Goal: Task Accomplishment & Management: Use online tool/utility

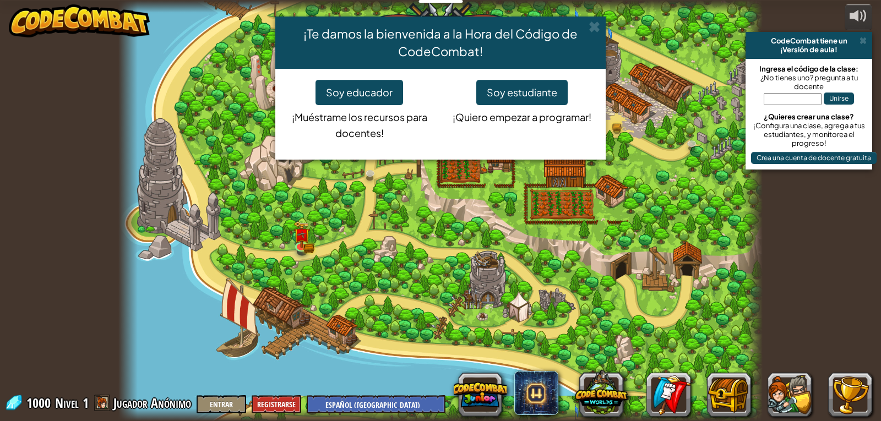
select select "es-419"
click at [582, 14] on div "¡Te damos la bienvenida a la Hora del Código de CodeCombat! Soy educador ¡Muést…" at bounding box center [440, 210] width 881 height 421
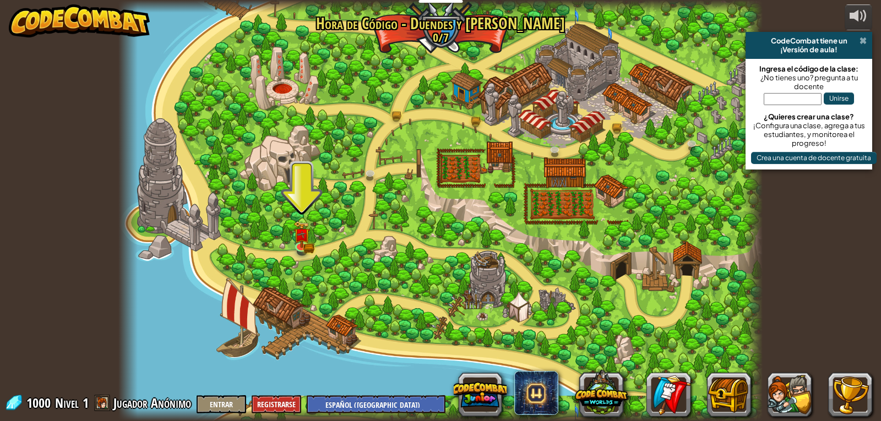
click at [861, 41] on span at bounding box center [862, 40] width 7 height 9
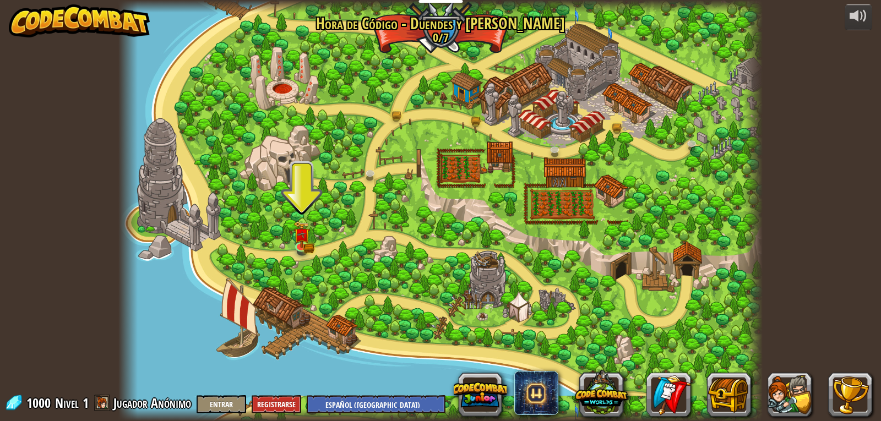
click at [314, 256] on div at bounding box center [440, 210] width 644 height 421
click at [299, 233] on img at bounding box center [301, 227] width 9 height 9
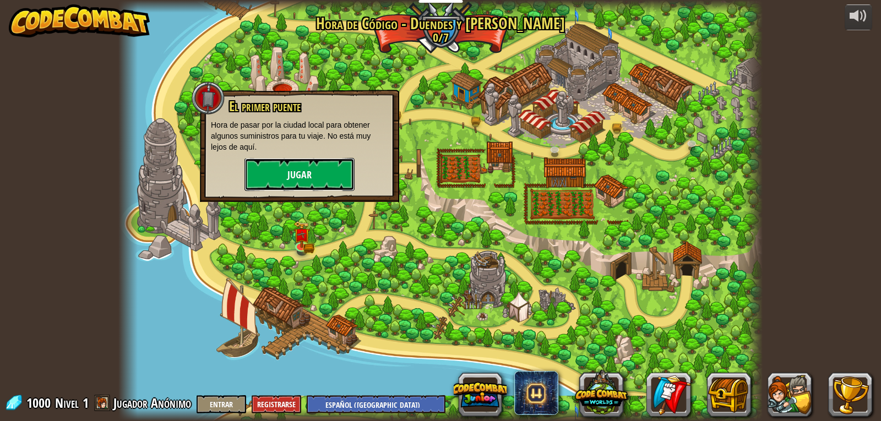
click at [305, 179] on button "Jugar" at bounding box center [299, 174] width 110 height 33
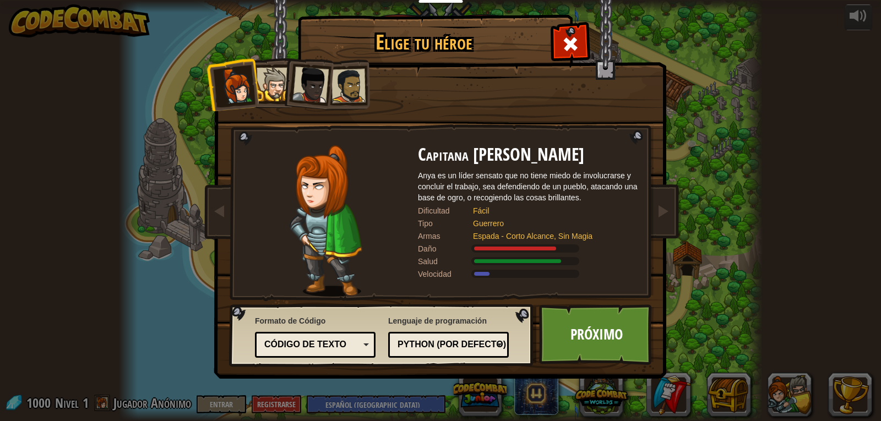
click at [305, 95] on div at bounding box center [310, 85] width 36 height 36
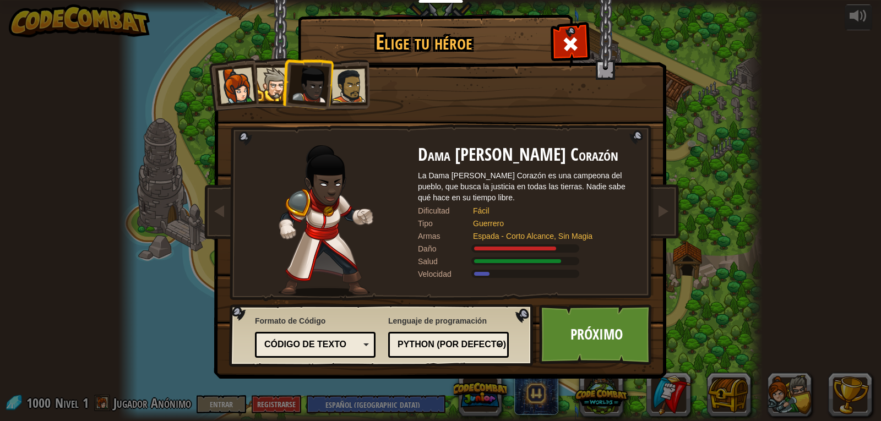
click at [353, 95] on div at bounding box center [348, 86] width 34 height 34
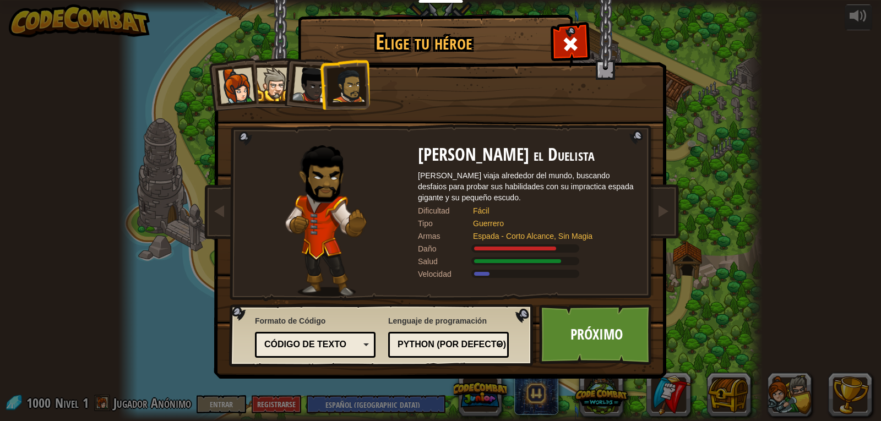
click at [275, 91] on div at bounding box center [274, 85] width 34 height 34
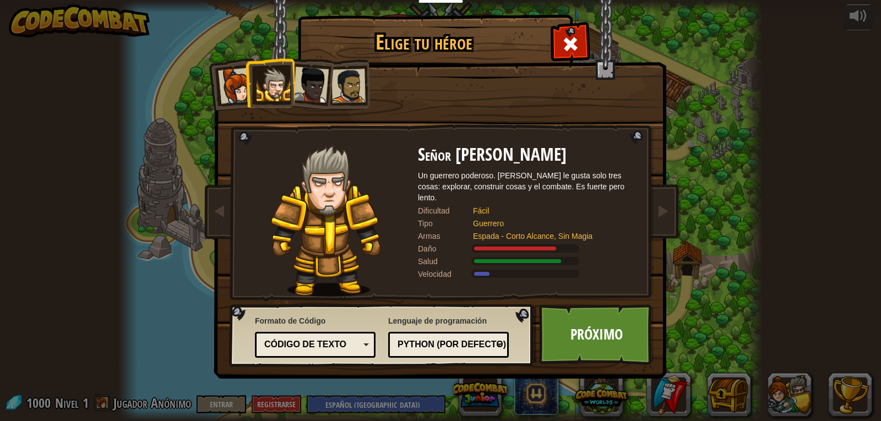
click at [249, 91] on li at bounding box center [270, 83] width 50 height 50
click at [242, 96] on div at bounding box center [236, 86] width 36 height 36
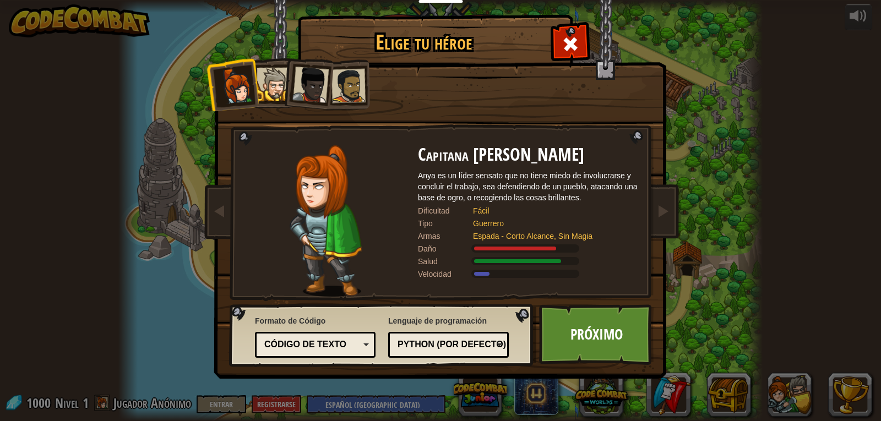
click at [263, 81] on div at bounding box center [274, 85] width 34 height 34
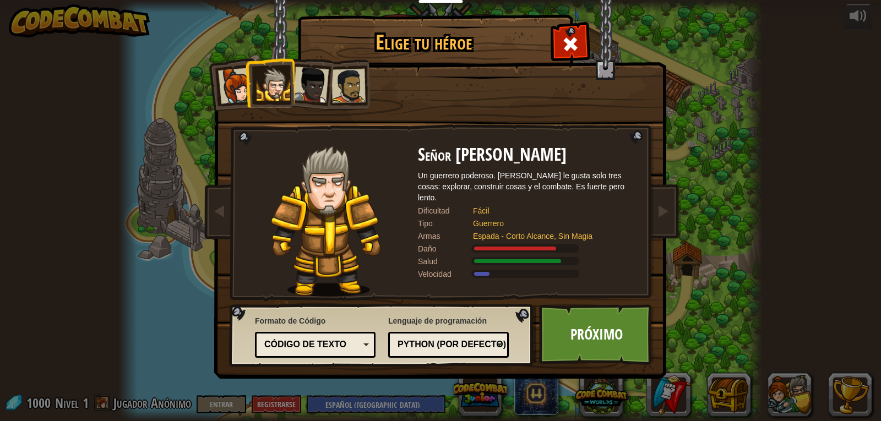
click at [243, 97] on div at bounding box center [236, 86] width 36 height 36
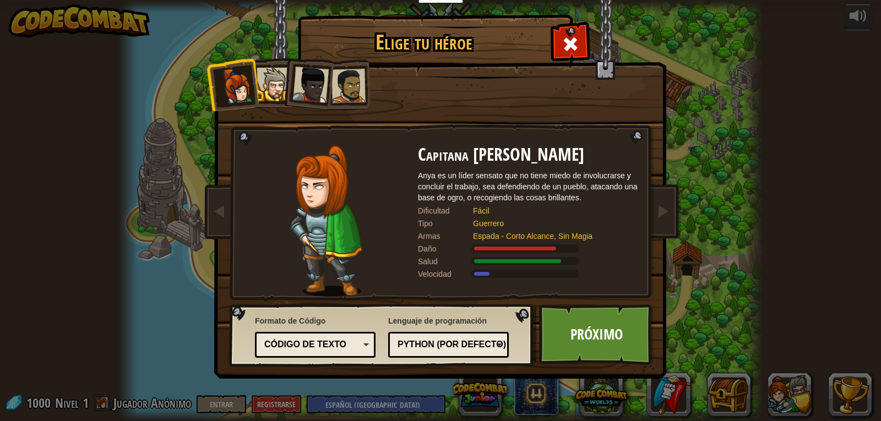
click at [311, 79] on div at bounding box center [310, 85] width 36 height 36
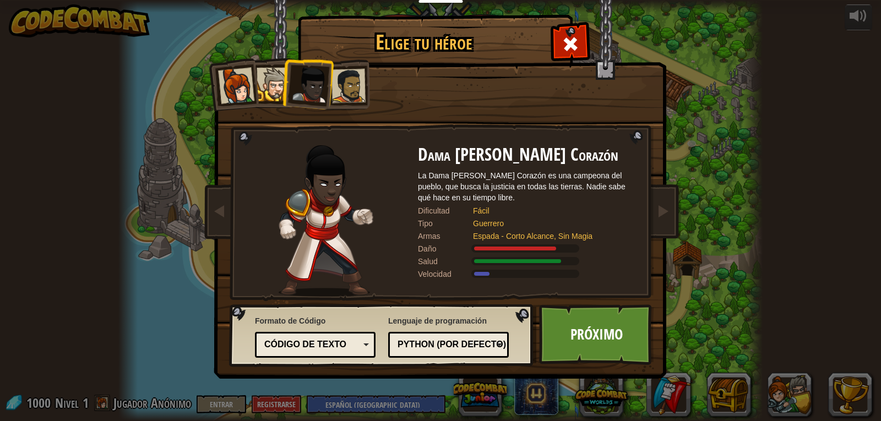
click at [318, 77] on div at bounding box center [310, 85] width 36 height 36
click at [336, 72] on div at bounding box center [348, 86] width 34 height 34
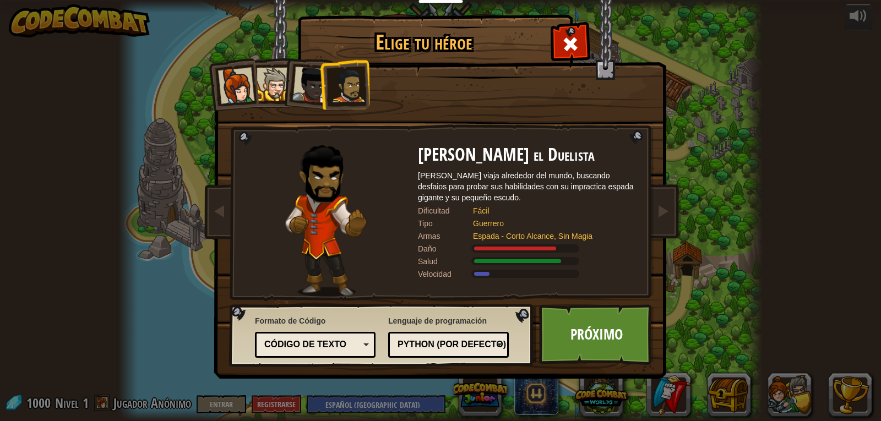
click at [226, 96] on div at bounding box center [236, 86] width 36 height 36
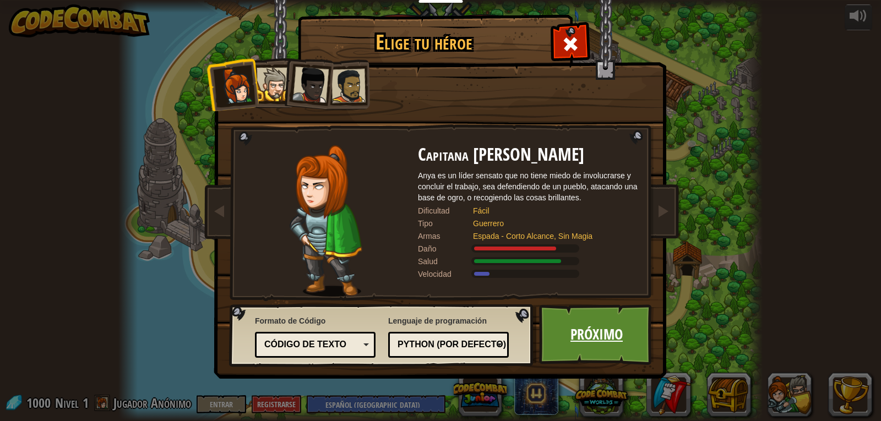
click at [560, 317] on link "Próximo" at bounding box center [596, 334] width 115 height 61
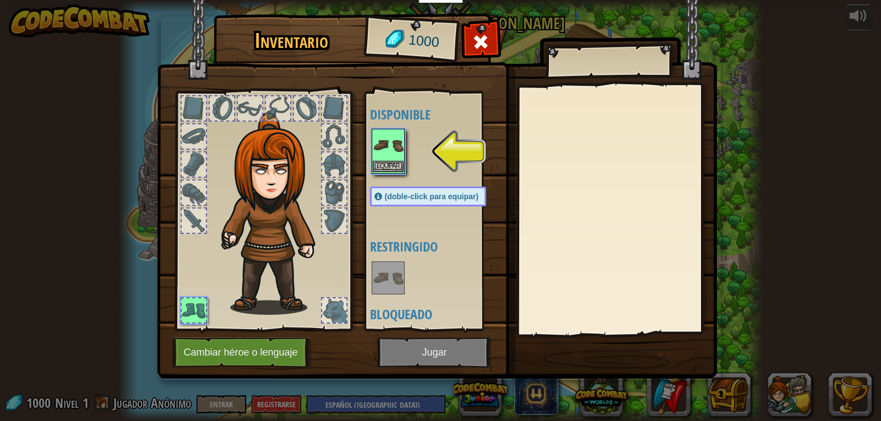
click at [384, 143] on img at bounding box center [388, 145] width 31 height 31
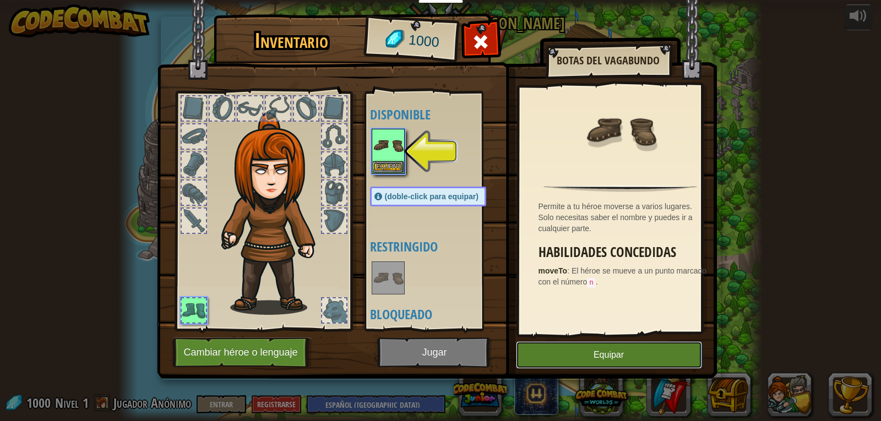
click at [581, 357] on button "Equipar" at bounding box center [609, 355] width 186 height 28
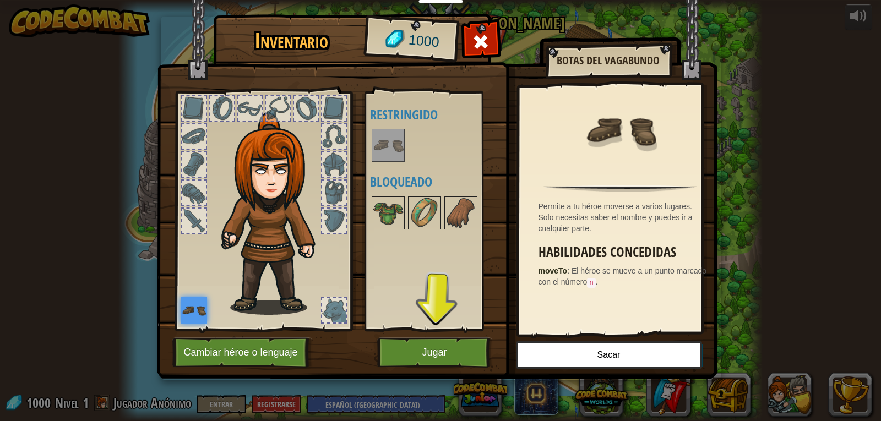
drag, startPoint x: 218, startPoint y: 127, endPoint x: 211, endPoint y: 122, distance: 8.4
click at [218, 125] on img at bounding box center [275, 213] width 118 height 203
click at [204, 104] on div at bounding box center [194, 108] width 24 height 24
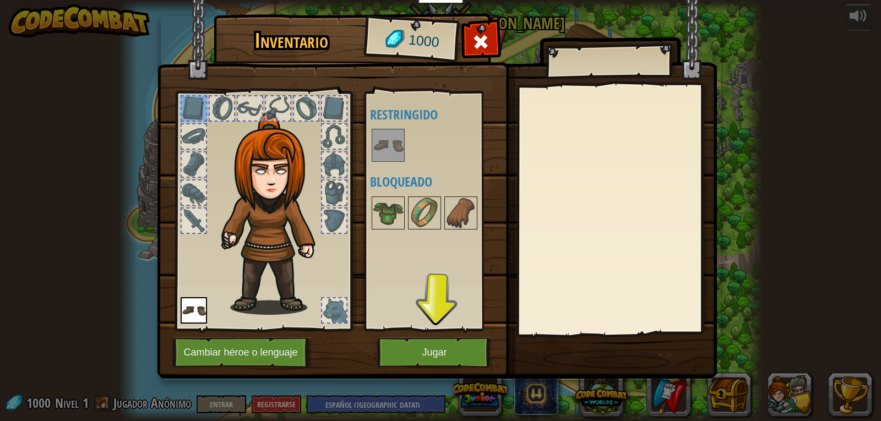
click at [227, 103] on div at bounding box center [222, 108] width 24 height 24
click at [238, 97] on div at bounding box center [250, 108] width 24 height 24
drag, startPoint x: 250, startPoint y: 95, endPoint x: 275, endPoint y: 101, distance: 26.0
click at [252, 95] on div at bounding box center [250, 108] width 26 height 26
click at [281, 103] on div at bounding box center [278, 108] width 24 height 24
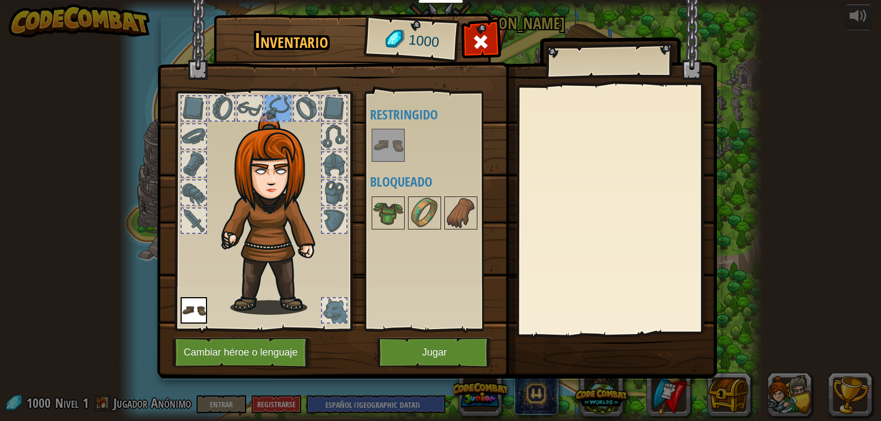
drag, startPoint x: 291, startPoint y: 105, endPoint x: 308, endPoint y: 114, distance: 19.7
click at [293, 106] on div at bounding box center [263, 208] width 182 height 248
click at [310, 115] on div at bounding box center [306, 108] width 24 height 24
drag, startPoint x: 324, startPoint y: 111, endPoint x: 336, endPoint y: 108, distance: 11.8
click at [333, 109] on div at bounding box center [334, 108] width 26 height 26
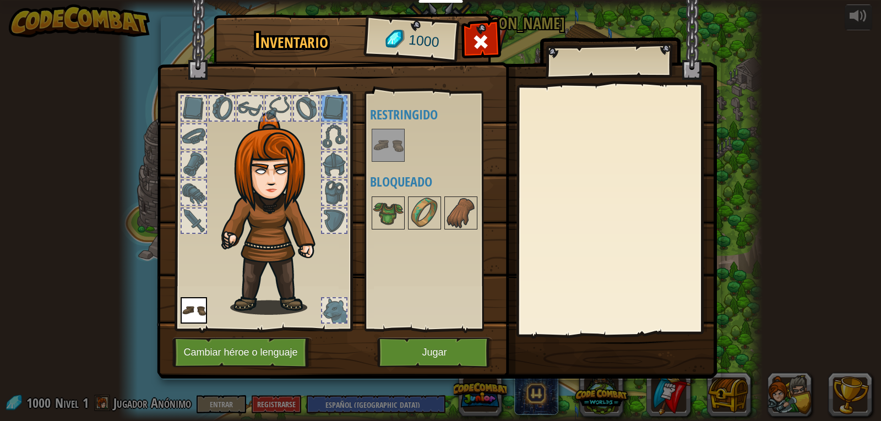
click at [336, 108] on div at bounding box center [334, 108] width 24 height 24
click at [362, 143] on img at bounding box center [437, 179] width 560 height 400
drag, startPoint x: 347, startPoint y: 141, endPoint x: 339, endPoint y: 137, distance: 9.8
click at [345, 141] on div at bounding box center [263, 208] width 182 height 248
click at [339, 137] on div at bounding box center [334, 136] width 24 height 24
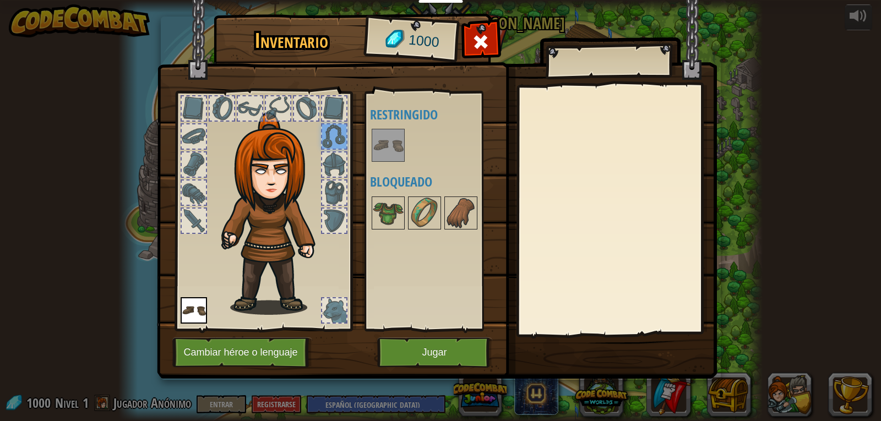
click at [339, 179] on div at bounding box center [263, 208] width 182 height 248
click at [339, 182] on div at bounding box center [263, 208] width 182 height 248
click at [334, 196] on div at bounding box center [334, 193] width 24 height 24
click at [334, 174] on div at bounding box center [334, 164] width 24 height 24
click at [333, 199] on div at bounding box center [334, 193] width 24 height 24
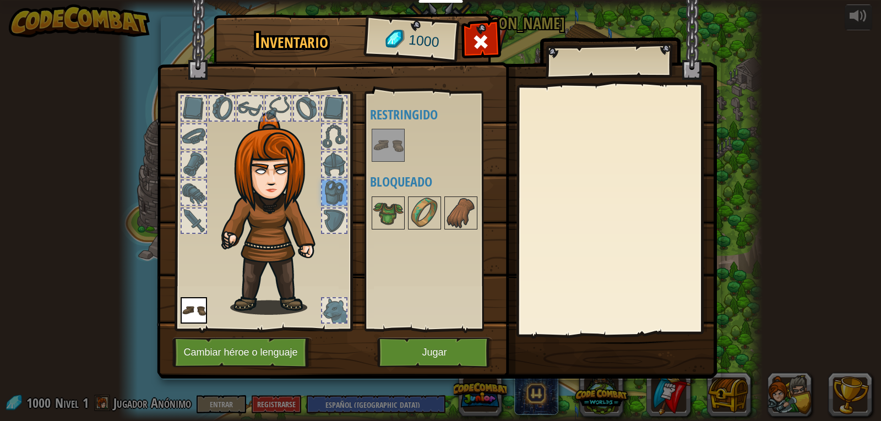
drag, startPoint x: 333, startPoint y: 205, endPoint x: 335, endPoint y: 216, distance: 11.1
click at [333, 206] on div at bounding box center [263, 208] width 182 height 248
click at [335, 216] on div at bounding box center [334, 221] width 24 height 24
click at [339, 314] on div at bounding box center [334, 310] width 24 height 24
click at [461, 206] on img at bounding box center [460, 213] width 31 height 31
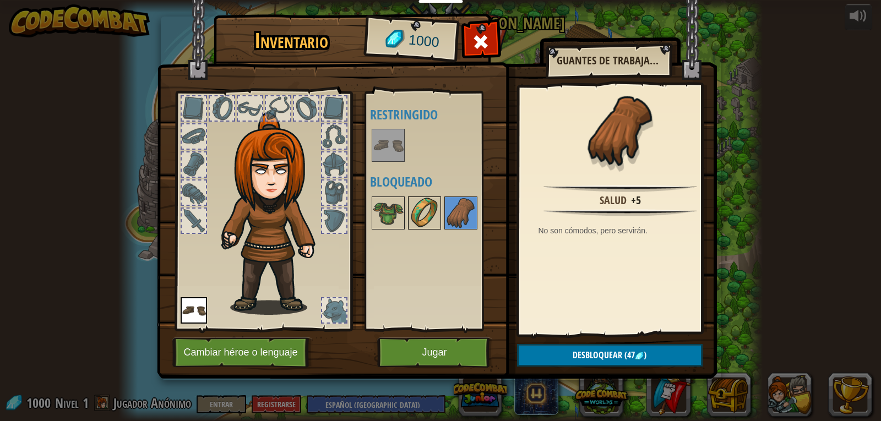
click at [438, 212] on img at bounding box center [424, 213] width 31 height 31
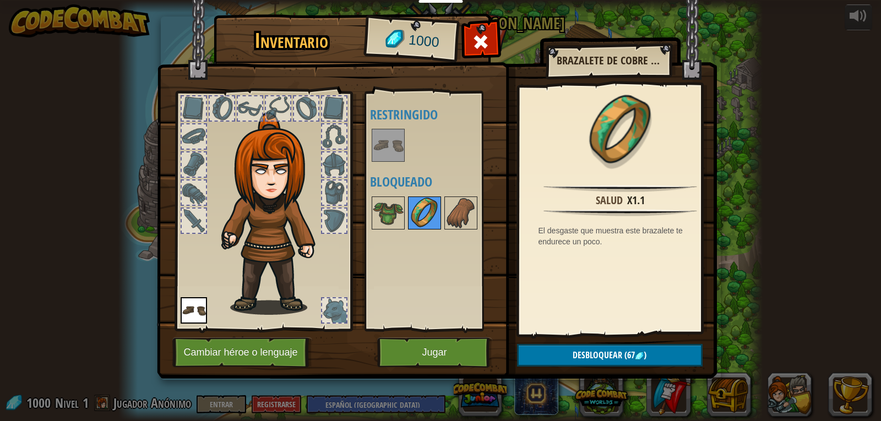
click at [418, 204] on img at bounding box center [424, 213] width 31 height 31
click at [384, 225] on img at bounding box center [388, 213] width 31 height 31
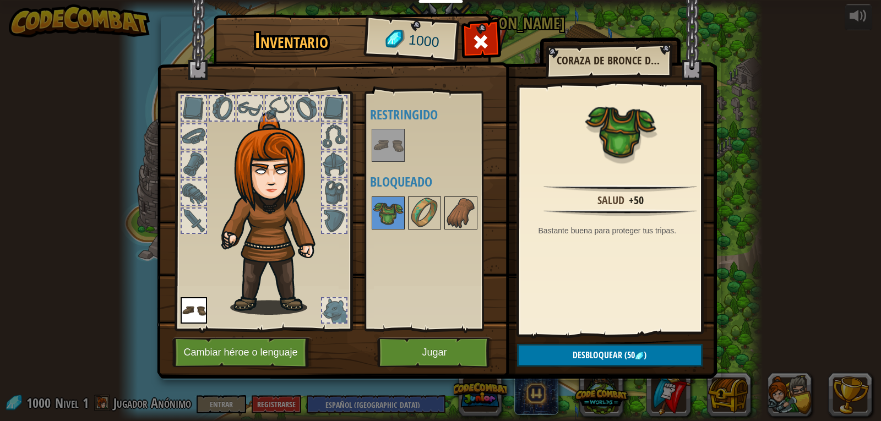
click at [557, 344] on img at bounding box center [437, 179] width 560 height 400
click at [557, 357] on button "Desbloquear (50 )" at bounding box center [610, 355] width 186 height 23
drag, startPoint x: 543, startPoint y: 355, endPoint x: 536, endPoint y: 334, distance: 21.4
click at [543, 353] on button "Confirmar" at bounding box center [610, 355] width 186 height 23
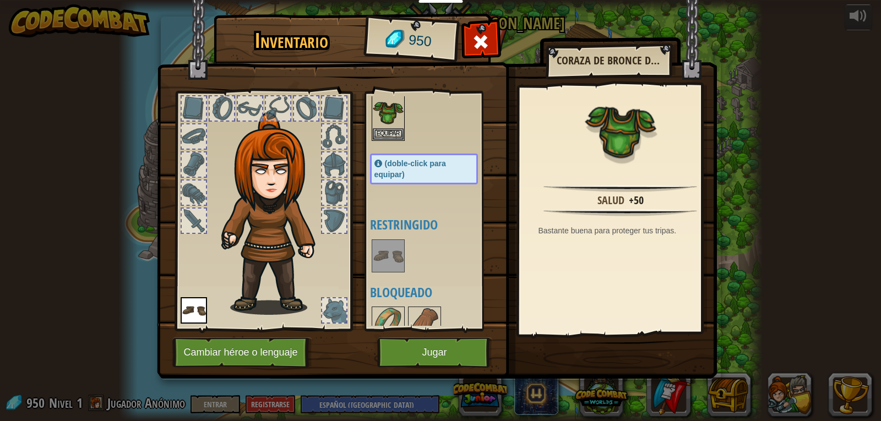
scroll to position [48, 0]
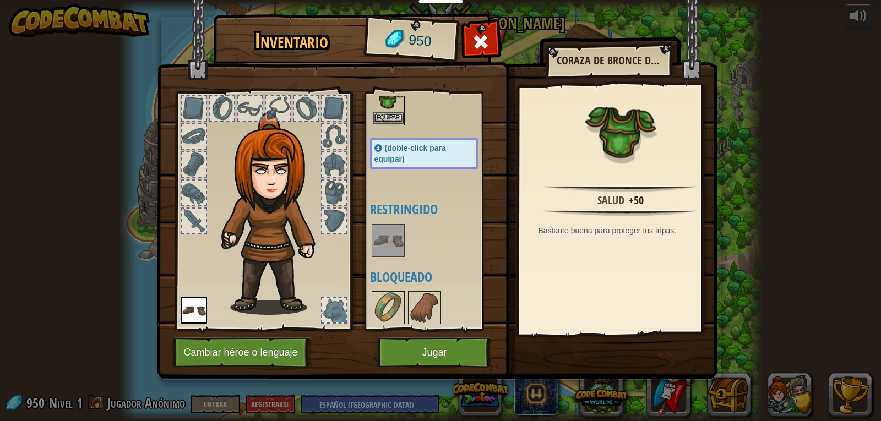
click at [392, 107] on img at bounding box center [388, 96] width 31 height 31
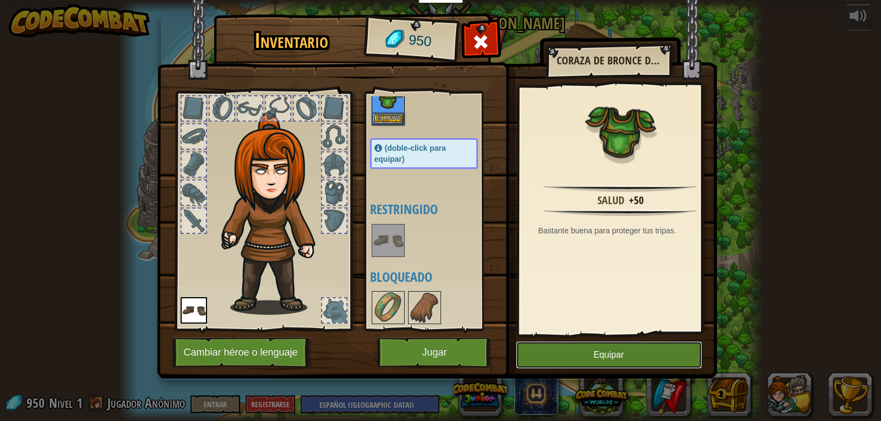
drag, startPoint x: 565, startPoint y: 348, endPoint x: 463, endPoint y: 313, distance: 107.9
click at [565, 349] on button "Equipar" at bounding box center [609, 355] width 186 height 28
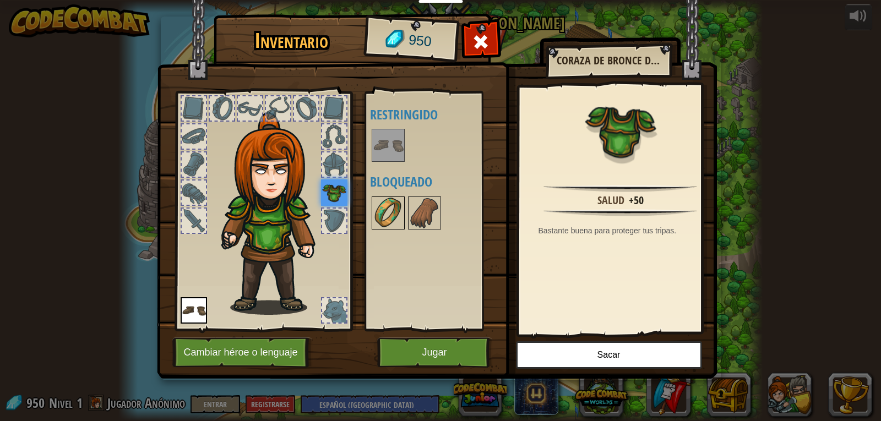
click at [387, 209] on img at bounding box center [388, 213] width 31 height 31
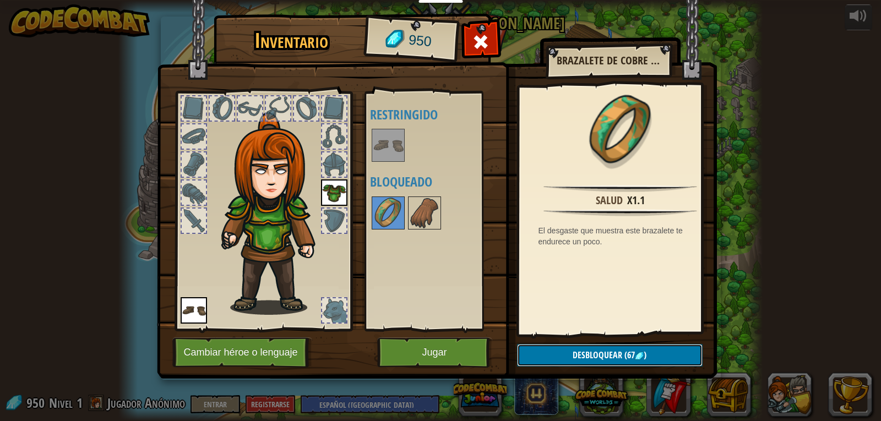
click at [585, 355] on span "Desbloquear" at bounding box center [598, 355] width 50 height 12
click at [586, 355] on button "Confirmar" at bounding box center [610, 355] width 186 height 23
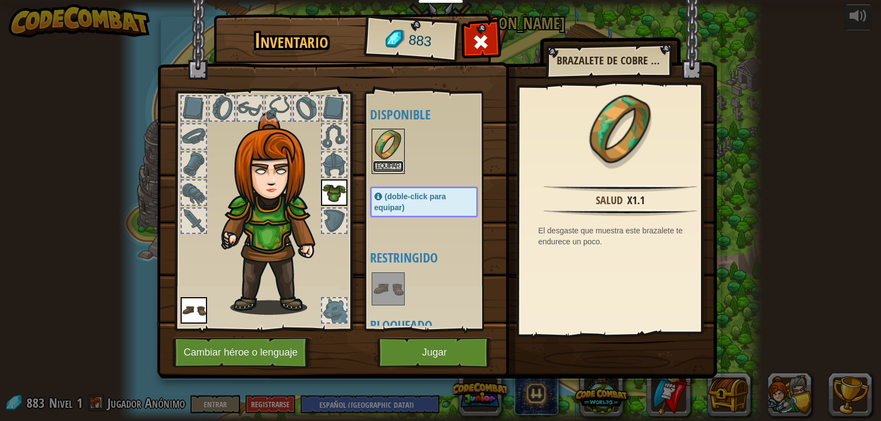
click at [381, 164] on button "Equipar" at bounding box center [388, 167] width 31 height 12
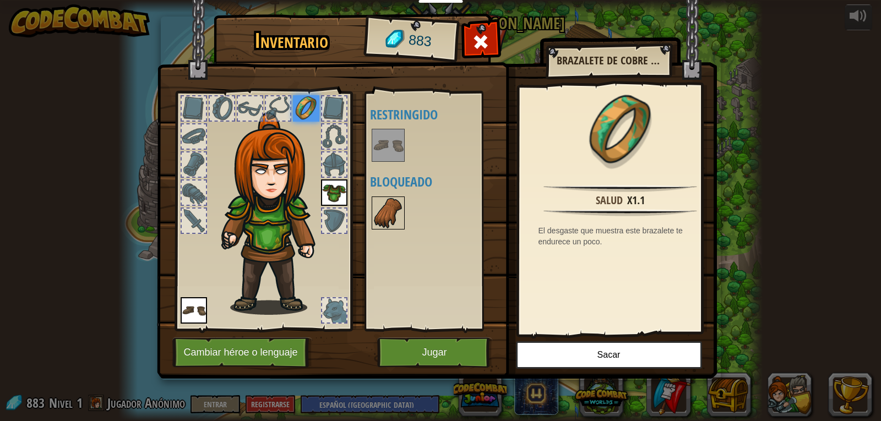
click at [400, 214] on img at bounding box center [388, 213] width 31 height 31
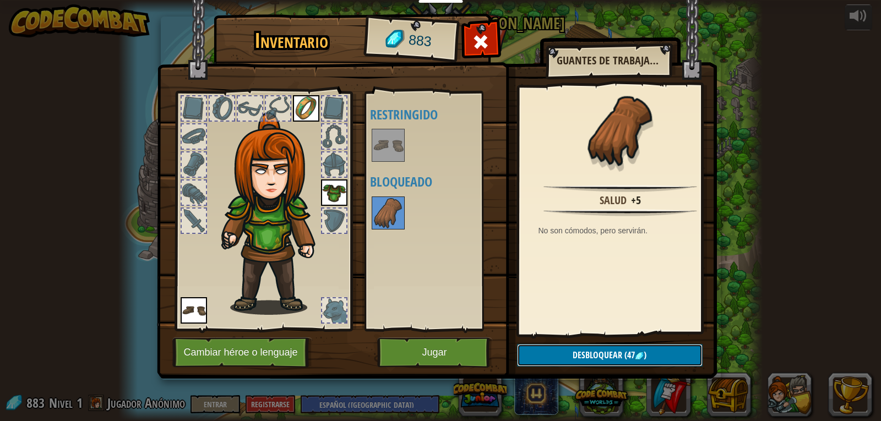
click at [576, 346] on button "Desbloquear (47 )" at bounding box center [610, 355] width 186 height 23
click at [575, 355] on button "Confirmar" at bounding box center [610, 355] width 186 height 23
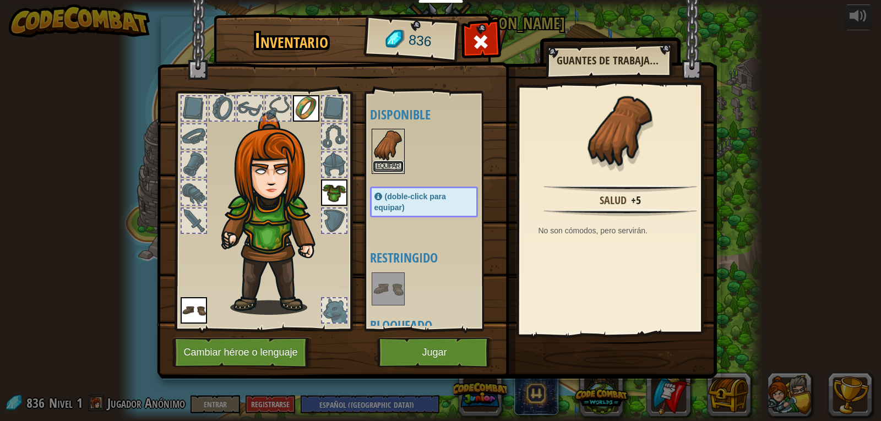
click at [389, 171] on button "Equipar" at bounding box center [388, 167] width 31 height 12
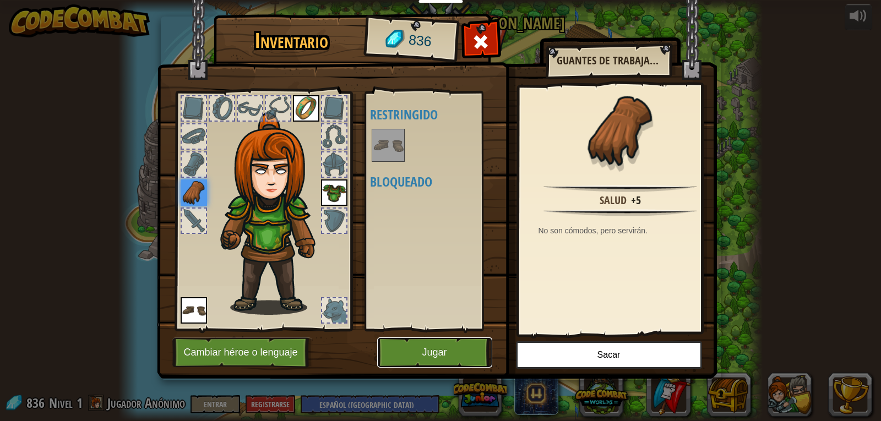
click at [428, 346] on button "Jugar" at bounding box center [434, 352] width 115 height 30
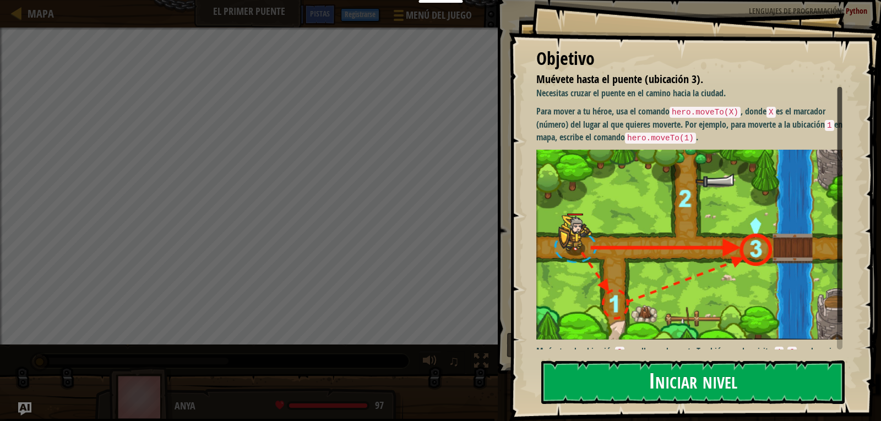
click at [629, 378] on button "Iniciar nivel" at bounding box center [692, 382] width 303 height 43
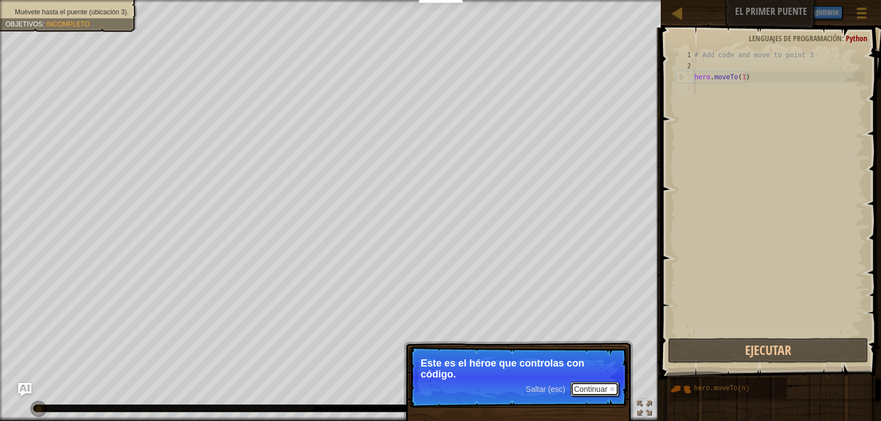
click at [593, 396] on button "Continuar" at bounding box center [594, 389] width 48 height 14
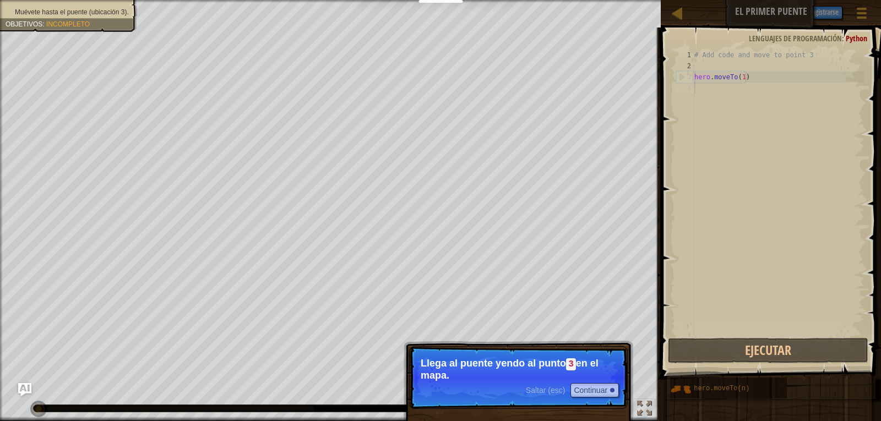
click at [577, 378] on p "Llega al puente yendo al punto 3 en el mapa." at bounding box center [518, 369] width 195 height 23
click at [584, 386] on button "Continuar" at bounding box center [594, 390] width 48 height 14
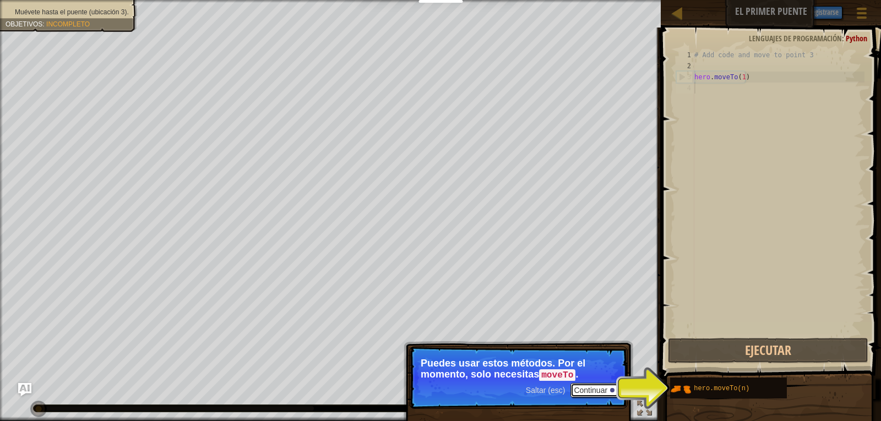
click at [571, 386] on button "Continuar" at bounding box center [594, 390] width 48 height 14
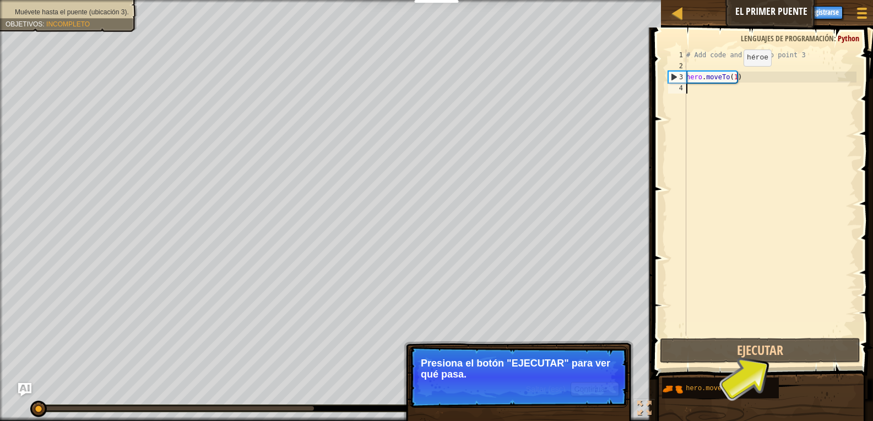
click at [734, 77] on div "# Add code and move to point 3 hero . moveTo ( 1 )" at bounding box center [770, 204] width 172 height 308
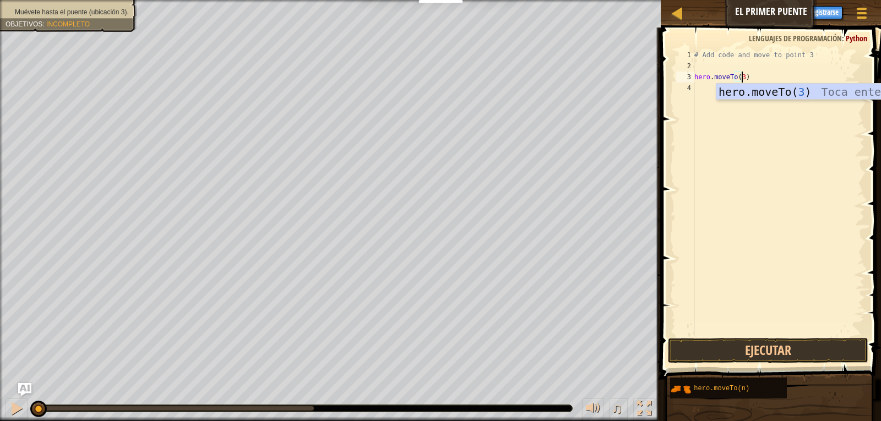
scroll to position [5, 4]
type textarea "hero.moveTo(3)"
click at [764, 345] on button "Ejecutar" at bounding box center [768, 350] width 201 height 25
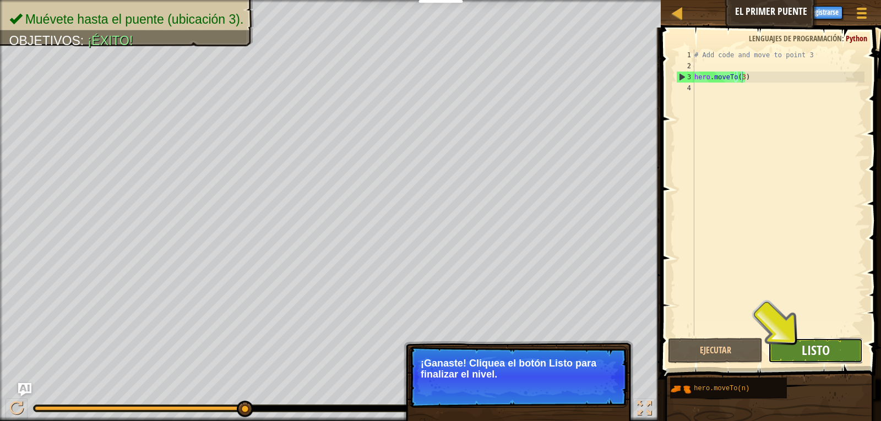
click at [827, 343] on span "Listo" at bounding box center [816, 350] width 28 height 18
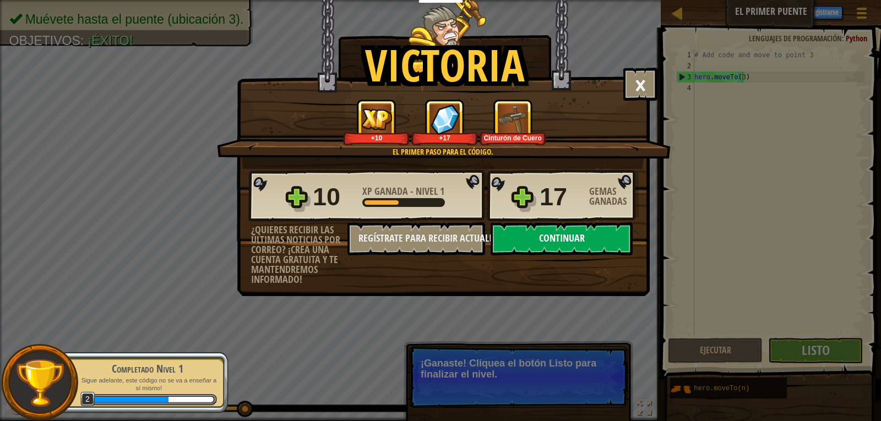
click at [606, 238] on button "Continuar" at bounding box center [561, 238] width 142 height 33
select select "es-419"
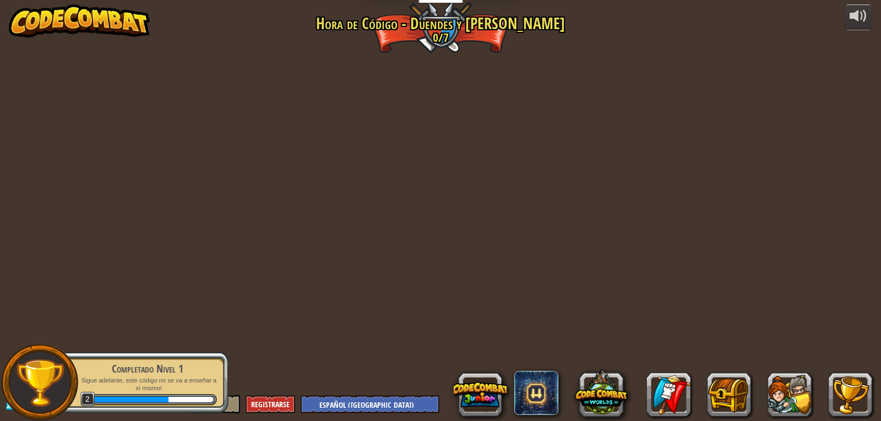
select select "es-419"
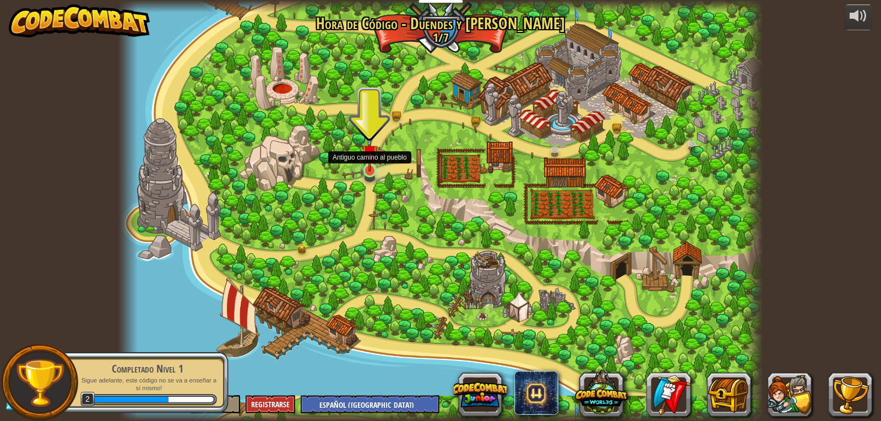
click at [366, 162] on img at bounding box center [370, 152] width 17 height 37
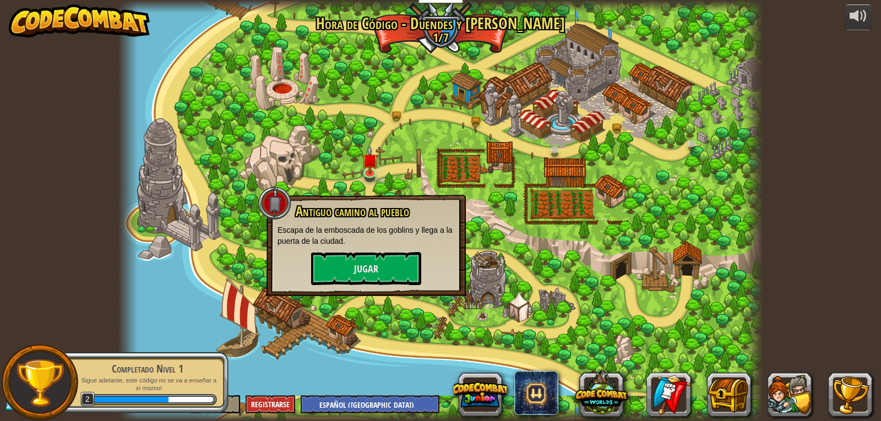
drag, startPoint x: 373, startPoint y: 299, endPoint x: 372, endPoint y: 316, distance: 16.6
click at [372, 315] on div at bounding box center [440, 210] width 644 height 421
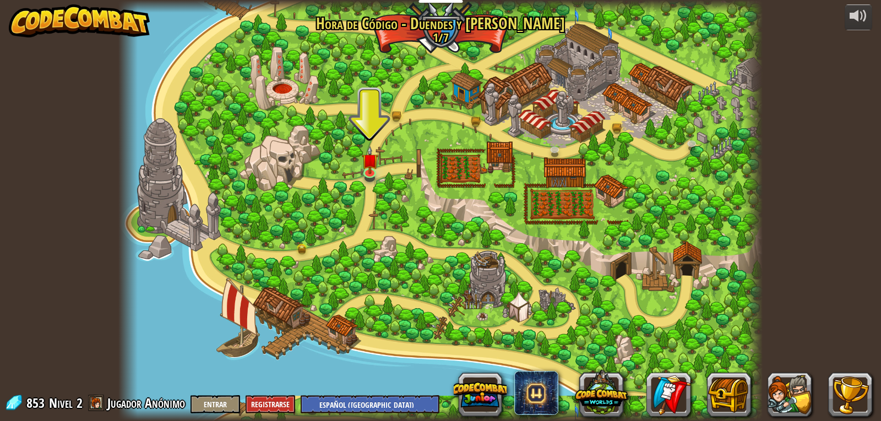
click at [360, 163] on div at bounding box center [440, 210] width 644 height 421
click at [372, 177] on link at bounding box center [370, 171] width 22 height 22
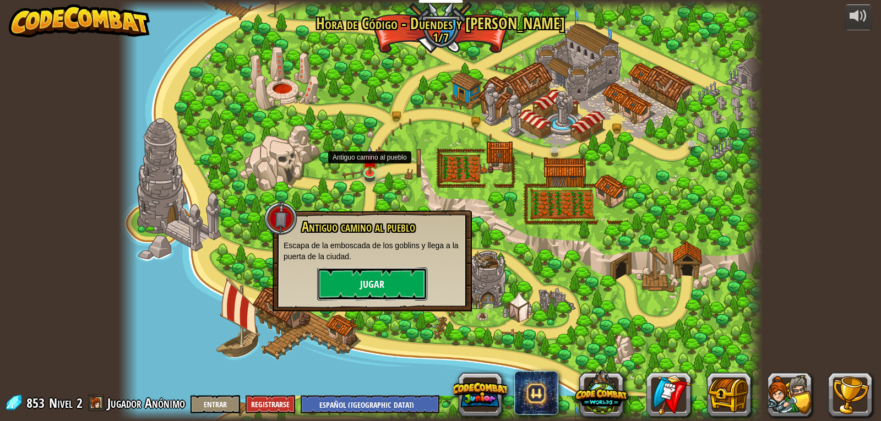
click at [386, 287] on button "Jugar" at bounding box center [372, 284] width 110 height 33
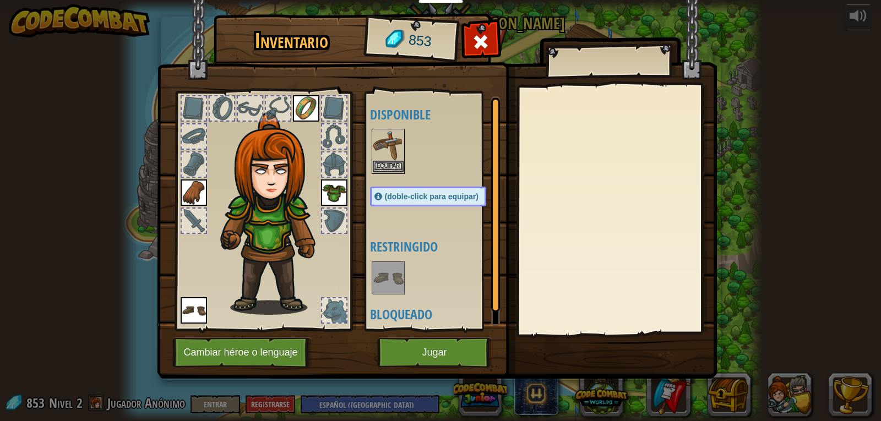
click at [387, 144] on img at bounding box center [388, 145] width 31 height 31
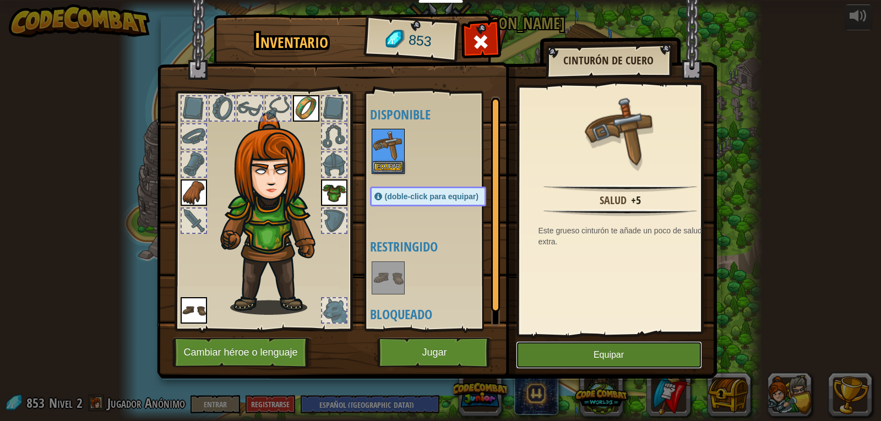
click at [544, 345] on button "Equipar" at bounding box center [609, 355] width 186 height 28
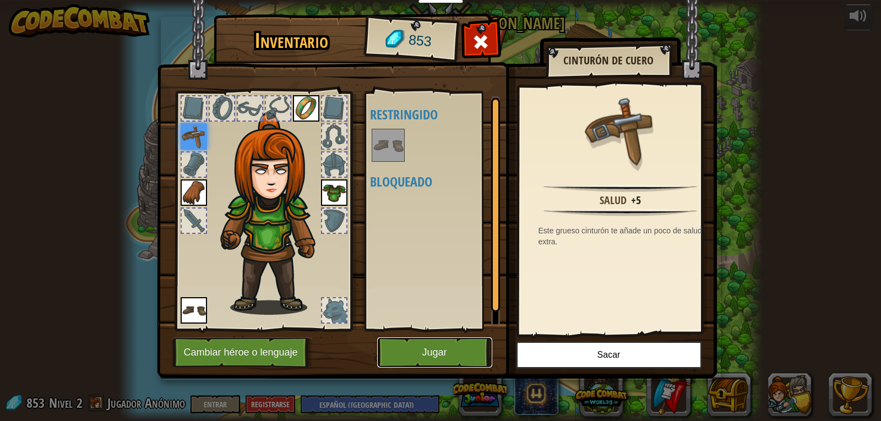
click at [424, 339] on button "Jugar" at bounding box center [434, 352] width 115 height 30
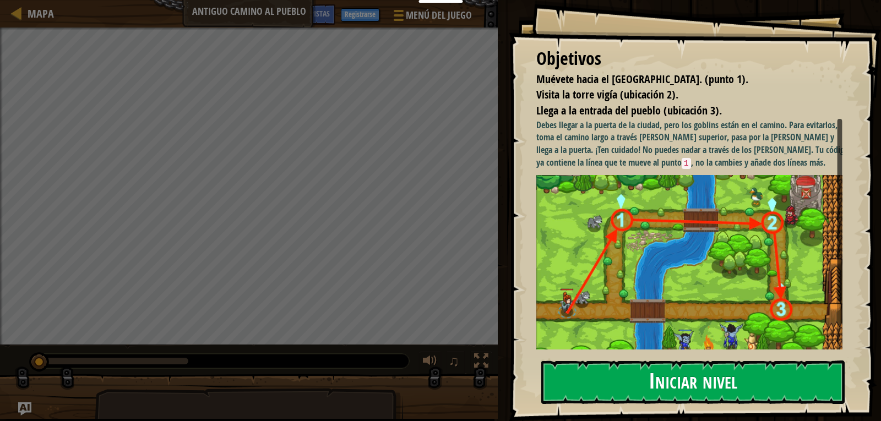
click at [688, 388] on button "Iniciar nivel" at bounding box center [692, 382] width 303 height 43
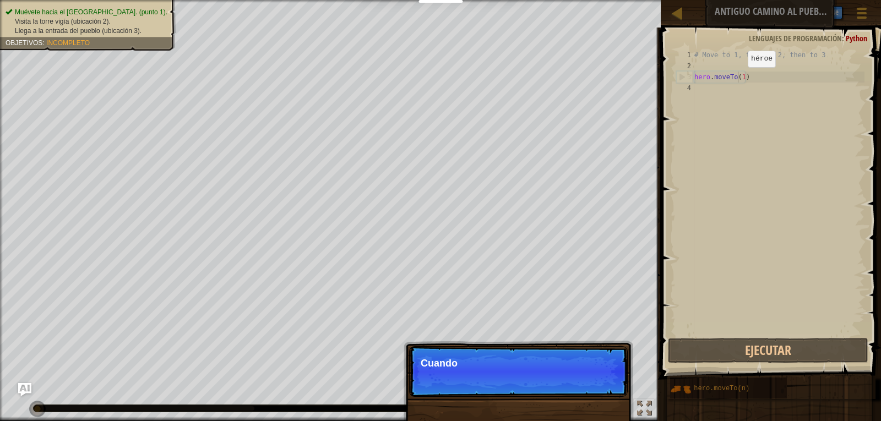
click at [738, 78] on div "# Move to 1, then to 2, then to 3 hero . moveTo ( 1 )" at bounding box center [778, 204] width 172 height 308
type textarea "hero.moveTo(1)"
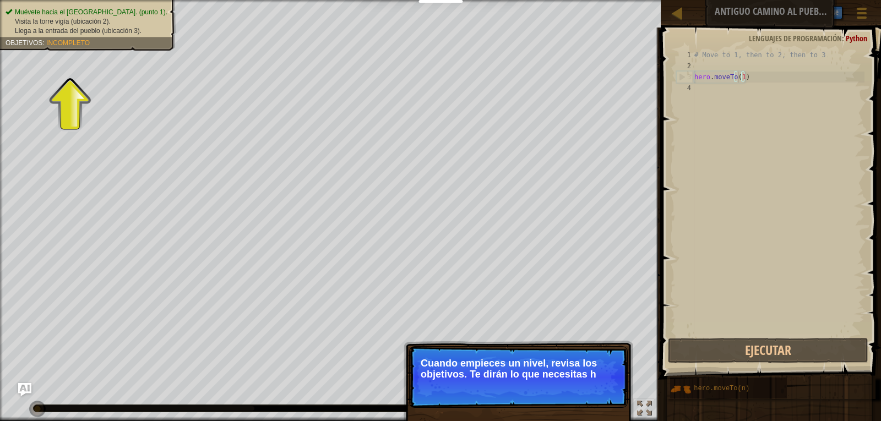
click at [521, 368] on p "Cuando empieces un nivel, revisa los objetivos. Te dirán lo que necesitas h" at bounding box center [518, 369] width 195 height 22
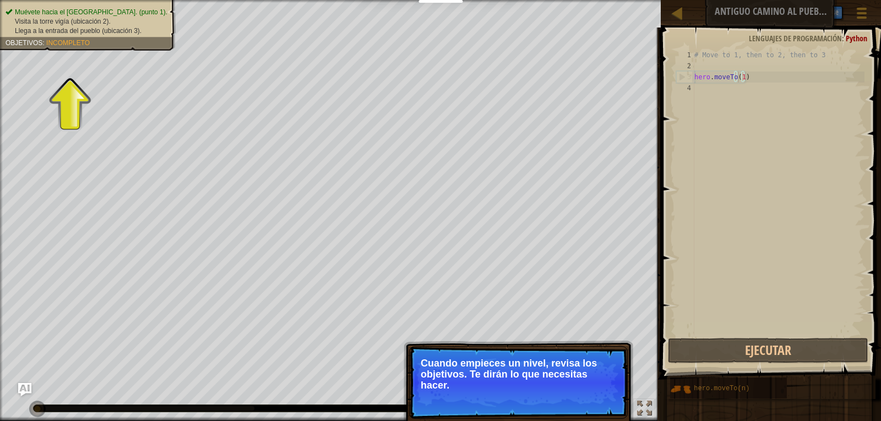
click at [528, 360] on p "Cuando empieces un nivel, revisa los objetivos. Te dirán lo que necesitas hacer." at bounding box center [518, 374] width 195 height 33
click at [539, 368] on p "Cuando empieces un nivel, revisa los objetivos. Te dirán lo que necesitas hacer." at bounding box center [518, 374] width 195 height 33
click at [587, 397] on button "Continuar" at bounding box center [594, 400] width 48 height 14
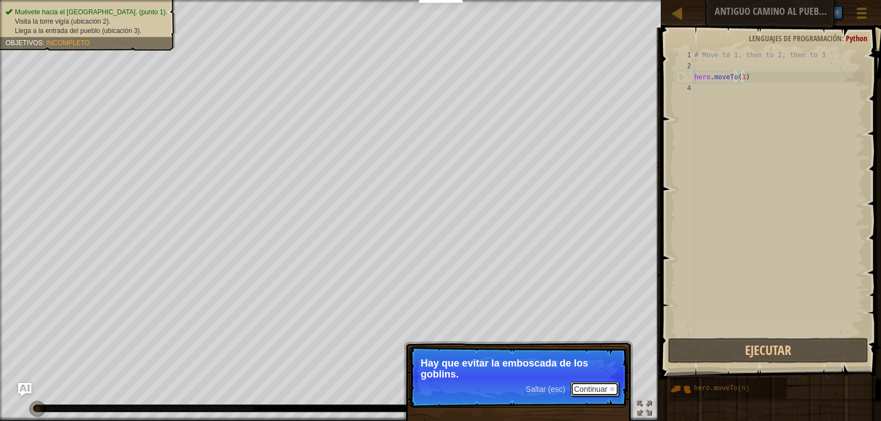
click at [600, 389] on button "Continuar" at bounding box center [594, 389] width 48 height 14
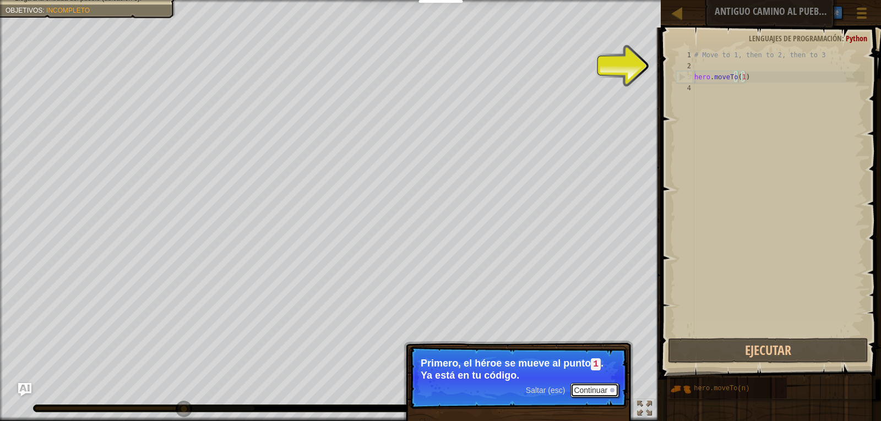
click at [590, 395] on button "Continuar" at bounding box center [594, 390] width 48 height 14
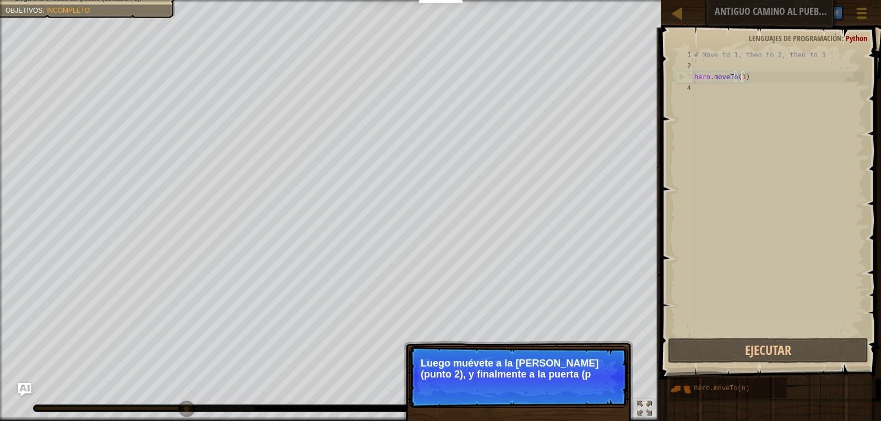
click at [707, 94] on div "# Move to 1, then to 2, then to 3 hero . moveTo ( 1 )" at bounding box center [778, 204] width 172 height 308
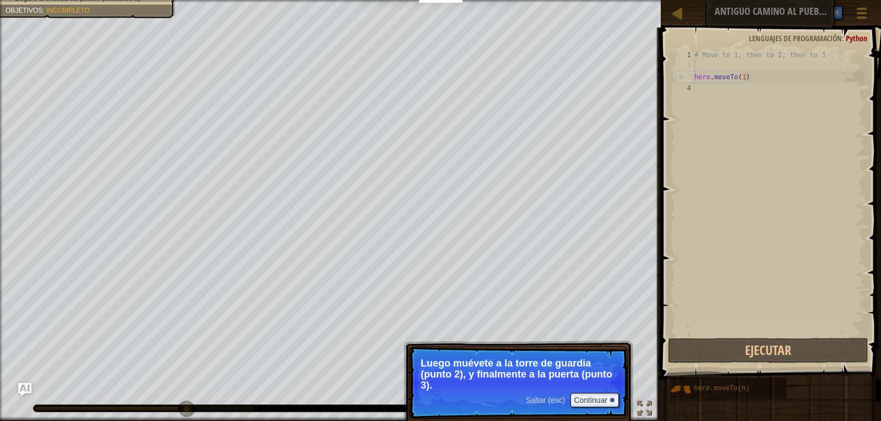
click at [697, 68] on div "# Move to 1, then to 2, then to 3 hero . moveTo ( 1 )" at bounding box center [778, 204] width 172 height 308
click at [607, 401] on button "Continuar" at bounding box center [594, 400] width 48 height 14
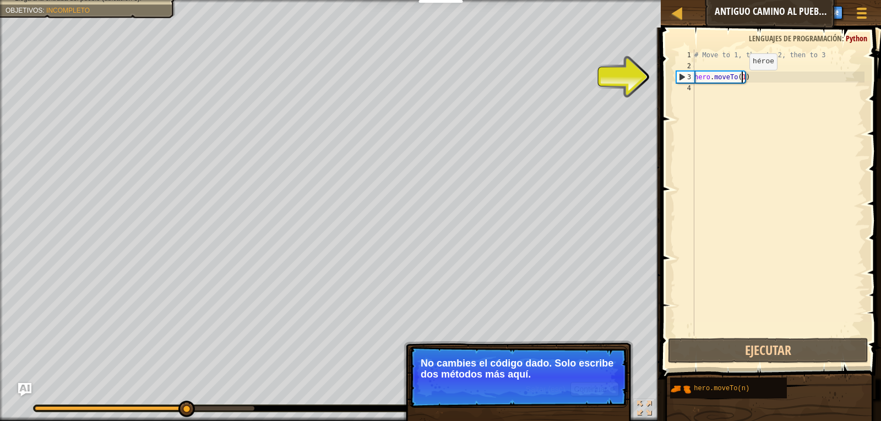
click at [740, 81] on div "# Move to 1, then to 2, then to 3 hero . moveTo ( 1 )" at bounding box center [778, 204] width 172 height 308
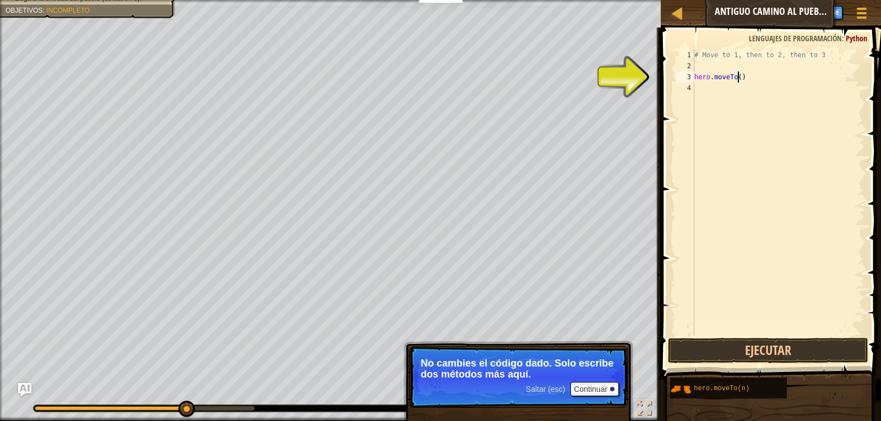
scroll to position [5, 4]
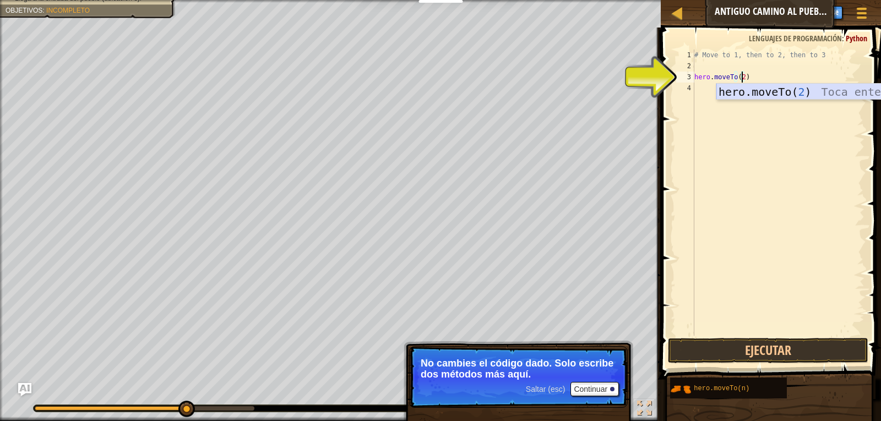
click at [823, 89] on div "hero.moveTo( 2 ) Toca enter" at bounding box center [820, 109] width 208 height 50
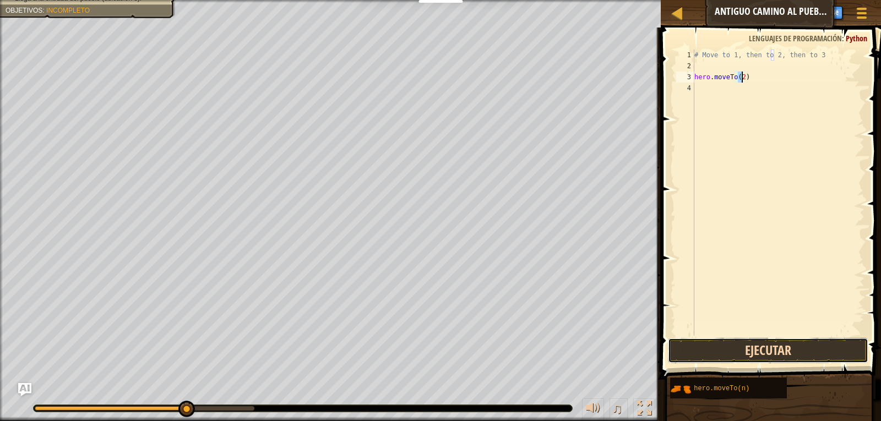
click at [738, 352] on button "Ejecutar" at bounding box center [768, 350] width 201 height 25
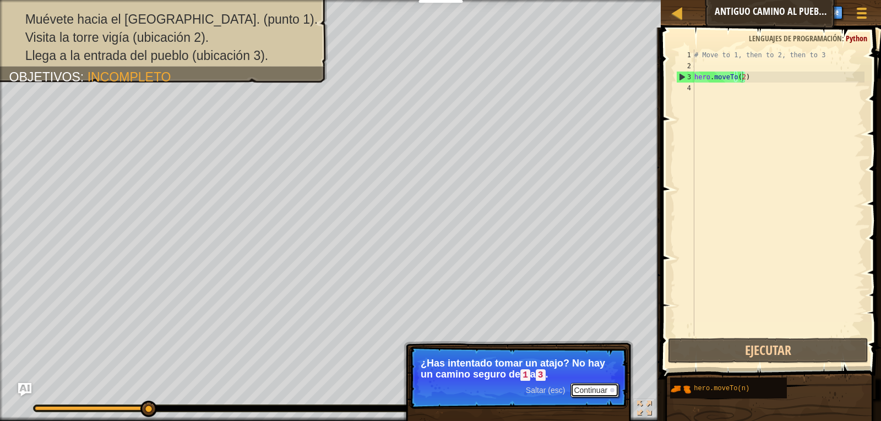
click at [588, 388] on button "Continuar" at bounding box center [594, 390] width 48 height 14
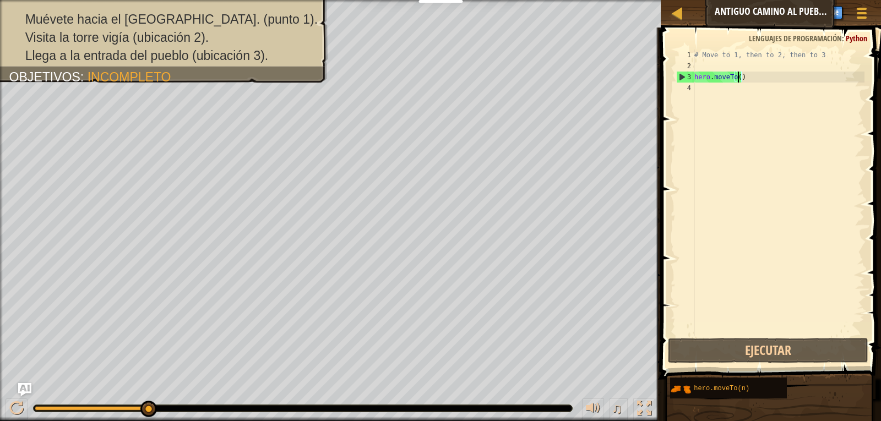
scroll to position [5, 3]
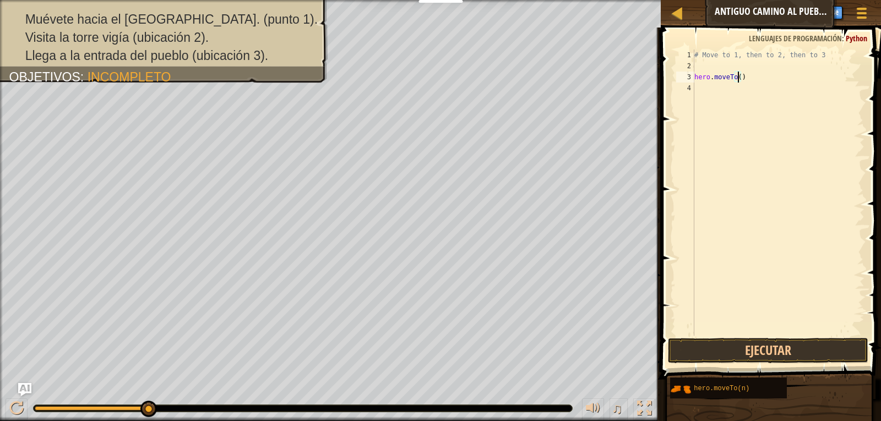
type textarea "hero.moveTo(1)"
click at [717, 94] on div "hero.moveTo( 1 ) Toca enter" at bounding box center [776, 109] width 208 height 50
click at [707, 90] on div "# Move to 1, then to 2, then to 3 hero . moveTo ( 1 )" at bounding box center [778, 204] width 172 height 308
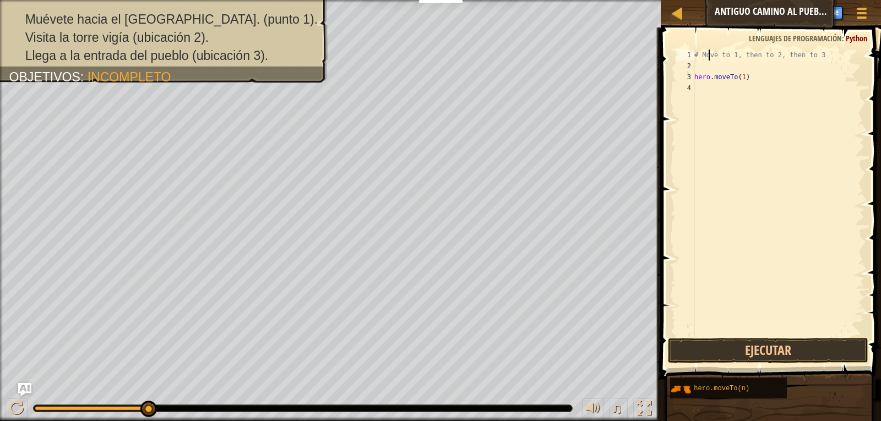
click at [708, 52] on div "# Move to 1, then to 2, then to 3 hero . moveTo ( 1 )" at bounding box center [778, 204] width 172 height 308
type textarea "# Move to 1, then to 2, then to 3"
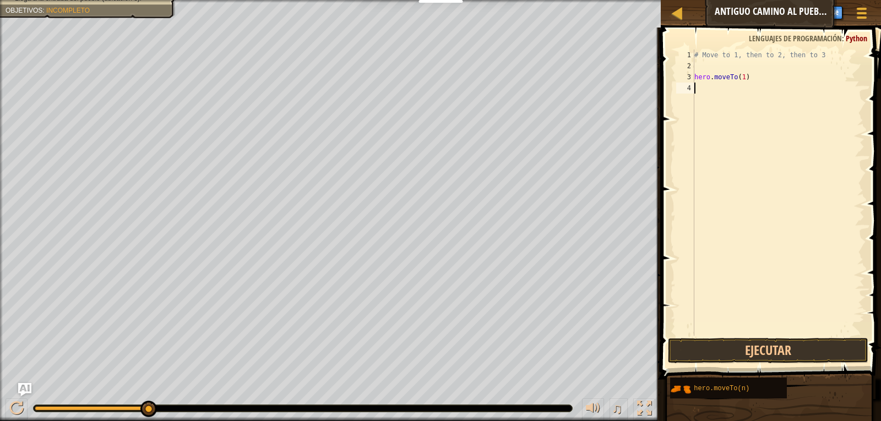
click at [709, 84] on div "# Move to 1, then to 2, then to 3 hero . moveTo ( 1 )" at bounding box center [778, 204] width 172 height 308
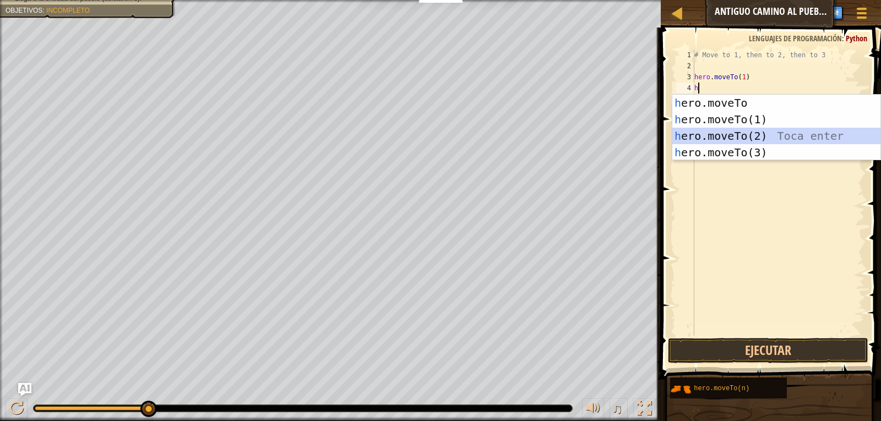
click at [729, 135] on div "h ero.moveTo Toca enter h ero.moveTo(1) Toca enter h ero.moveTo(2) Toca enter h…" at bounding box center [776, 144] width 208 height 99
type textarea "hero.moveTo(2)"
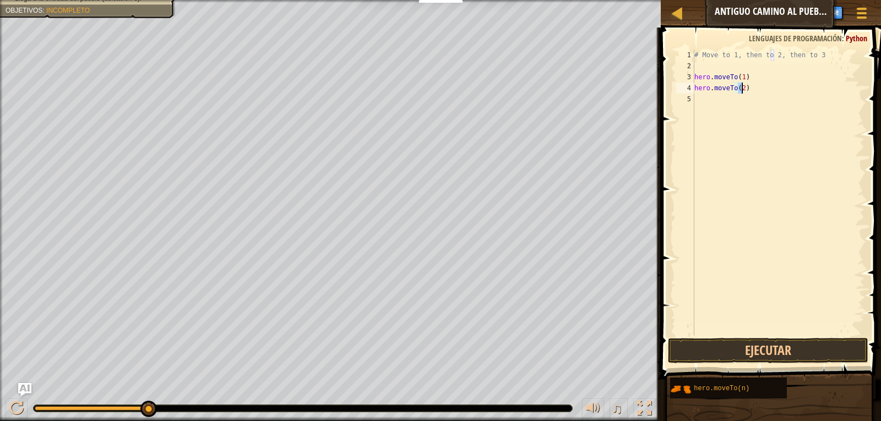
click at [715, 108] on div "# Move to 1, then to 2, then to 3 hero . moveTo ( 1 ) hero . moveTo ( 2 )" at bounding box center [778, 204] width 172 height 308
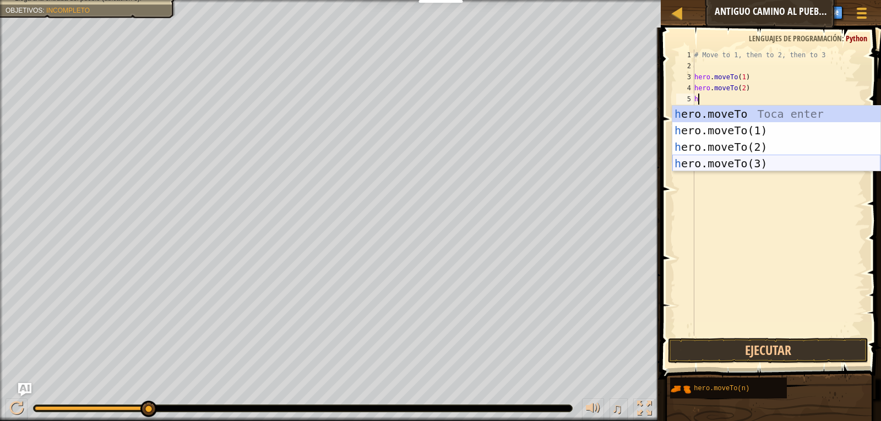
click at [751, 159] on div "h ero.moveTo Toca enter h ero.moveTo(1) Toca enter h ero.moveTo(2) Toca enter h…" at bounding box center [776, 155] width 208 height 99
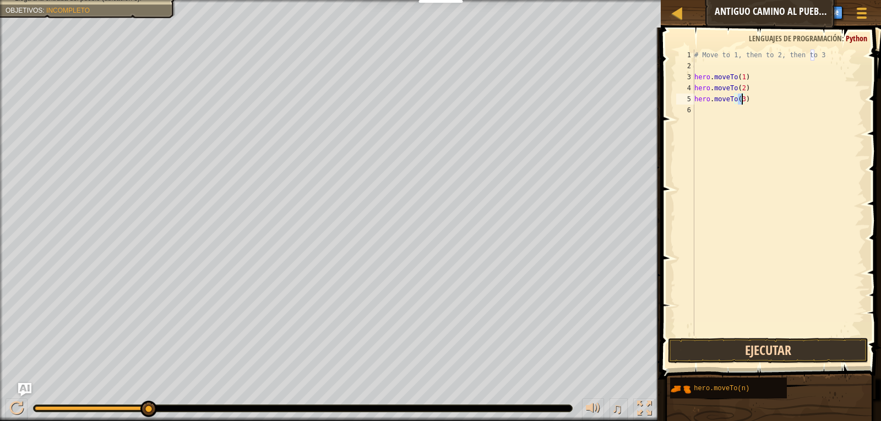
type textarea "hero.moveTo(3)"
click at [791, 344] on button "Ejecutar" at bounding box center [768, 350] width 201 height 25
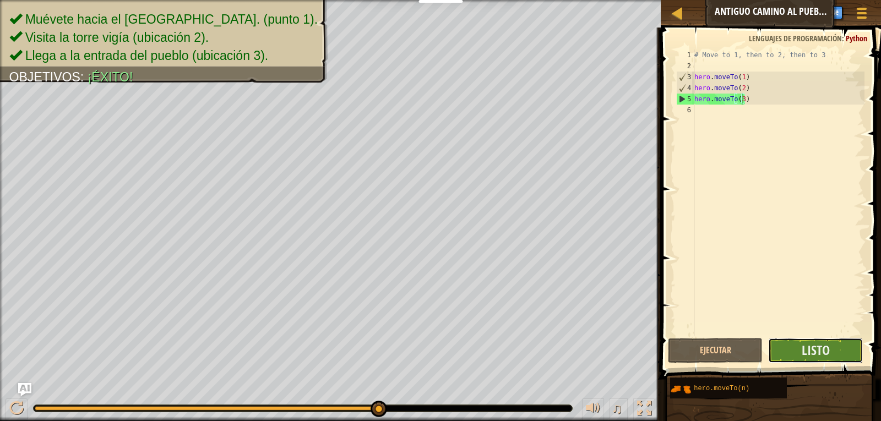
click at [836, 355] on button "Listo" at bounding box center [815, 350] width 95 height 25
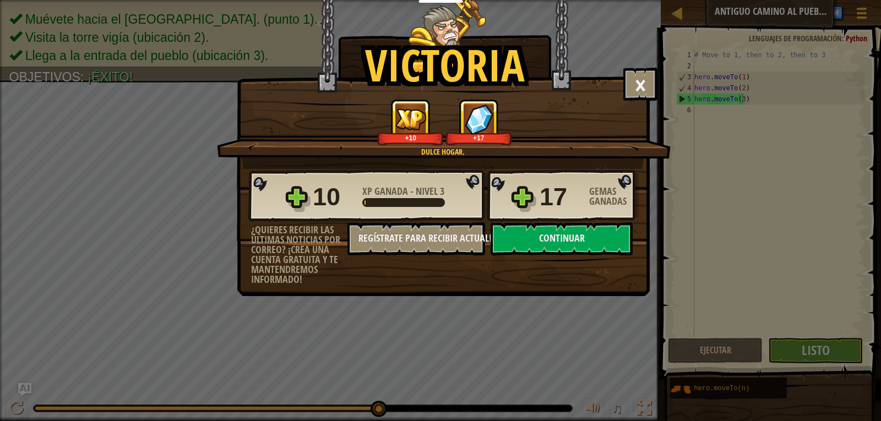
click at [607, 255] on div "10 XP Ganada - Nivel 3 17 Gemas Ganadas ¿Quieres recibir las últimas noticias p…" at bounding box center [443, 227] width 412 height 116
click at [614, 237] on button "Continuar" at bounding box center [561, 238] width 142 height 33
select select "es-419"
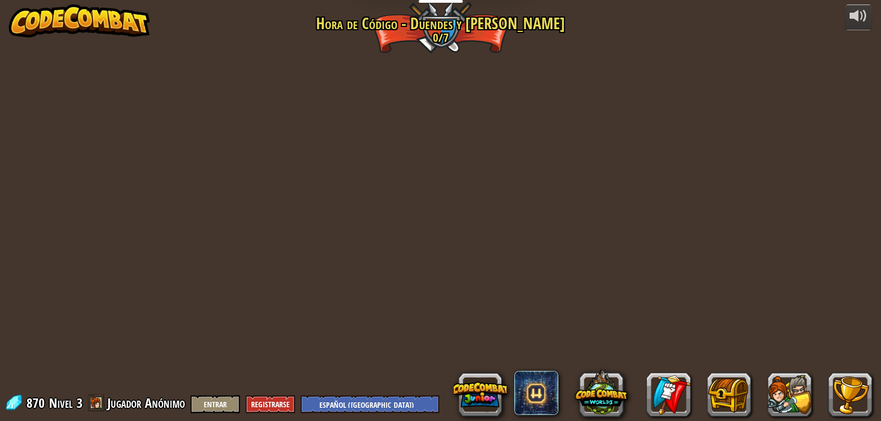
select select "es-419"
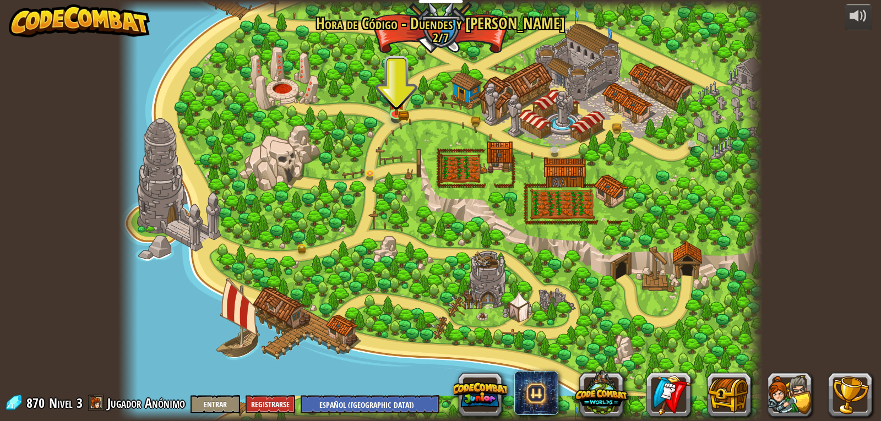
click at [405, 102] on div at bounding box center [440, 210] width 644 height 421
click at [402, 83] on div at bounding box center [440, 210] width 644 height 421
click at [401, 91] on img at bounding box center [396, 95] width 17 height 36
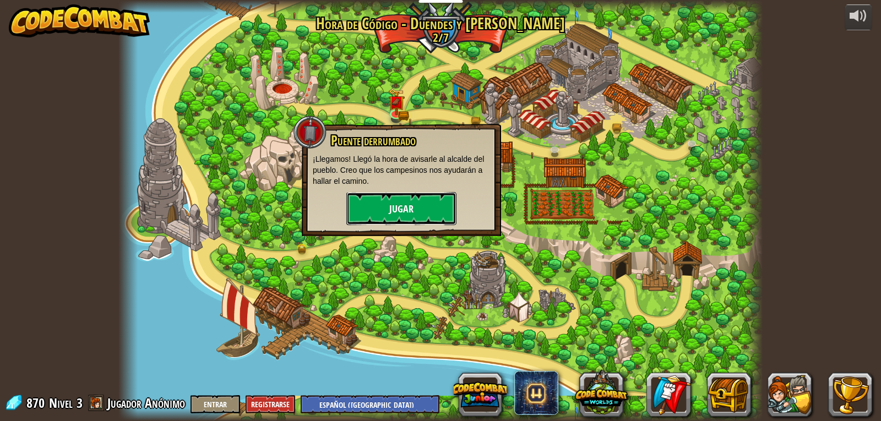
click at [415, 223] on button "Jugar" at bounding box center [401, 208] width 110 height 33
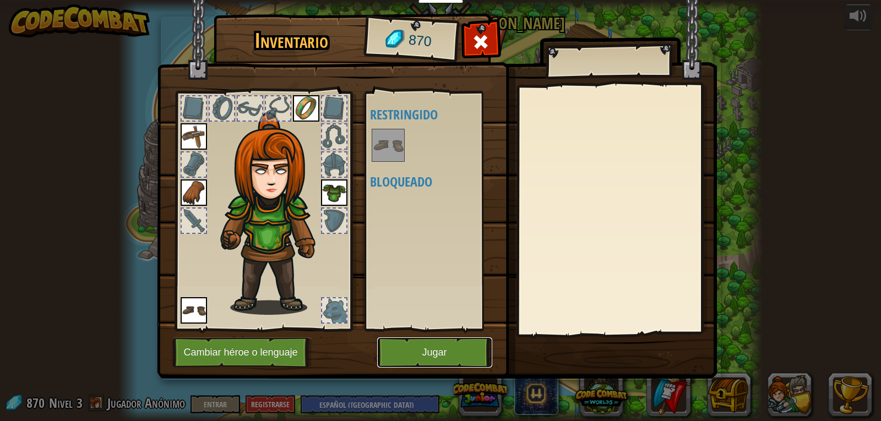
click at [448, 355] on button "Jugar" at bounding box center [434, 352] width 115 height 30
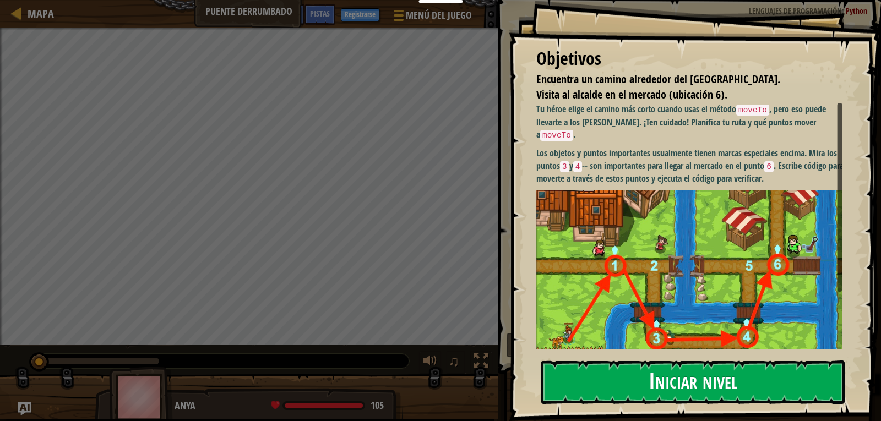
click at [727, 364] on button "Iniciar nivel" at bounding box center [692, 382] width 303 height 43
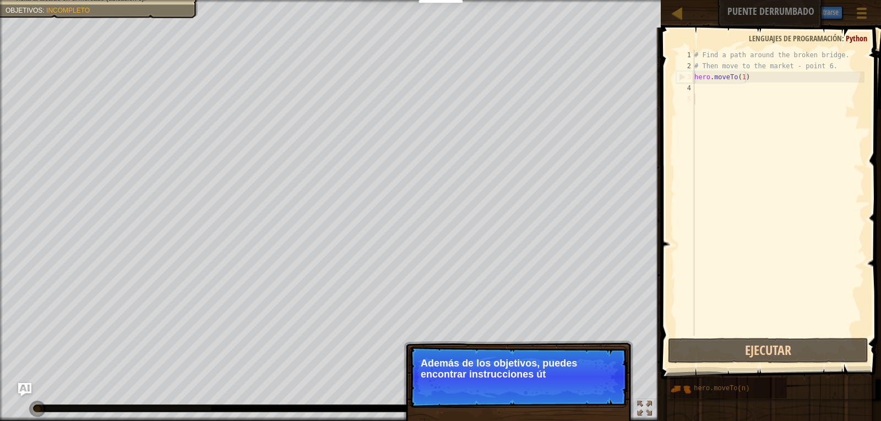
click at [702, 94] on div "# Find a path around the broken bridge. # Then move to the market - point 6. he…" at bounding box center [778, 204] width 172 height 308
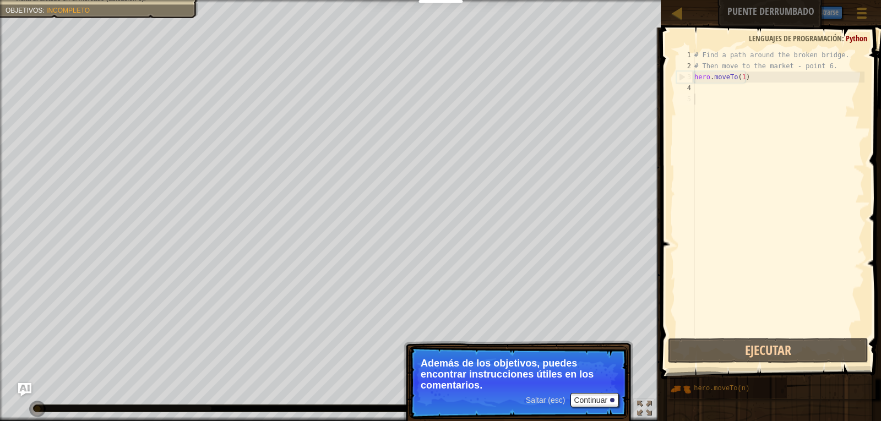
click at [608, 388] on p "Además de los objetivos, puedes encontrar instrucciones útiles en los comentari…" at bounding box center [518, 374] width 195 height 33
click at [594, 406] on button "Continuar" at bounding box center [594, 400] width 48 height 14
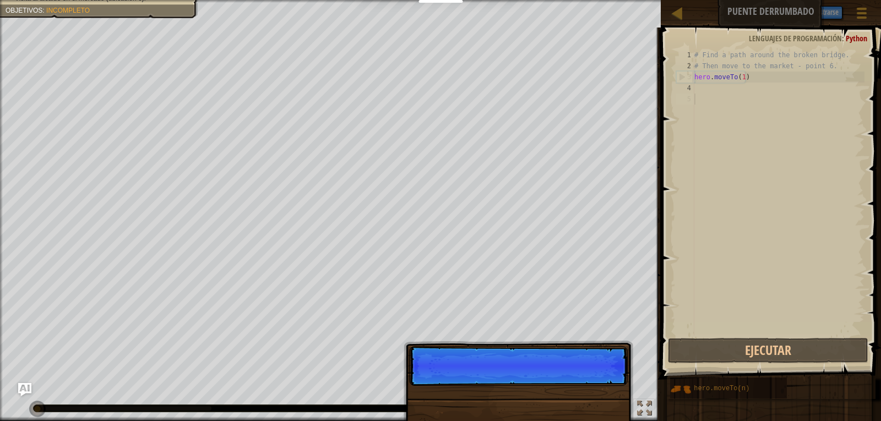
scroll to position [5, 0]
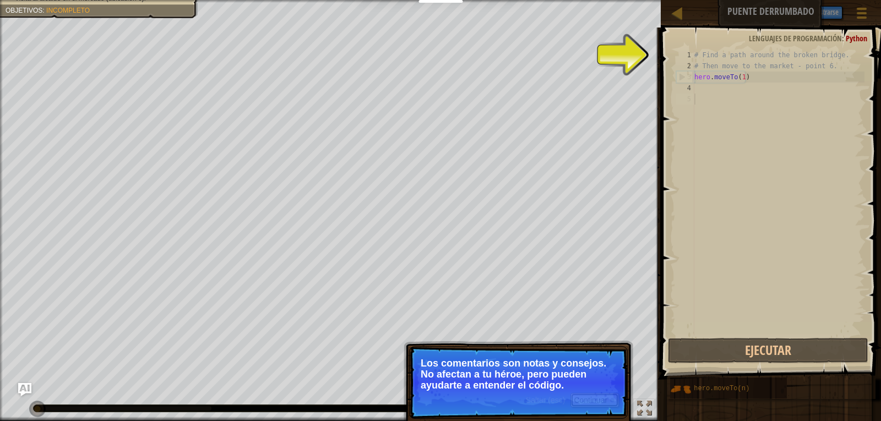
click at [612, 403] on button "Continuar" at bounding box center [594, 400] width 48 height 14
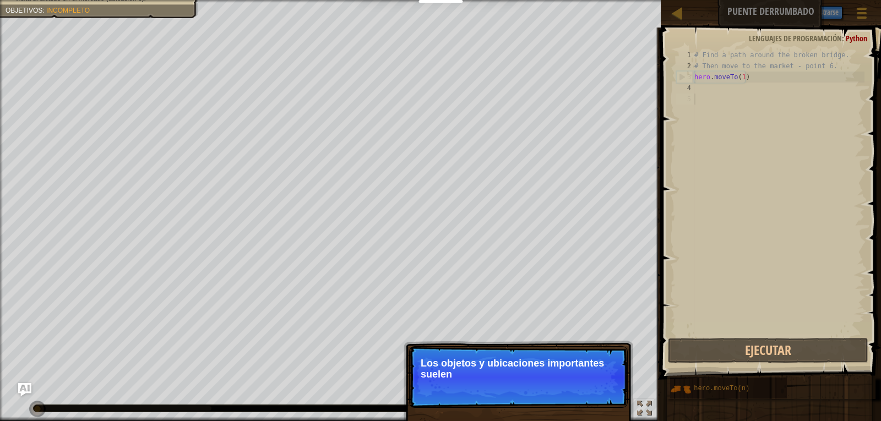
click at [614, 388] on p "Saltar (esc) Continuar Los objetos y ubicaciones importantes suelen" at bounding box center [518, 377] width 219 height 62
click at [615, 395] on button "Continuar" at bounding box center [594, 389] width 48 height 14
click at [603, 386] on p "Saltar (esc) Continuar Para más información, lee las PISTAS." at bounding box center [518, 377] width 219 height 62
click at [605, 382] on button "Continuar" at bounding box center [594, 389] width 48 height 14
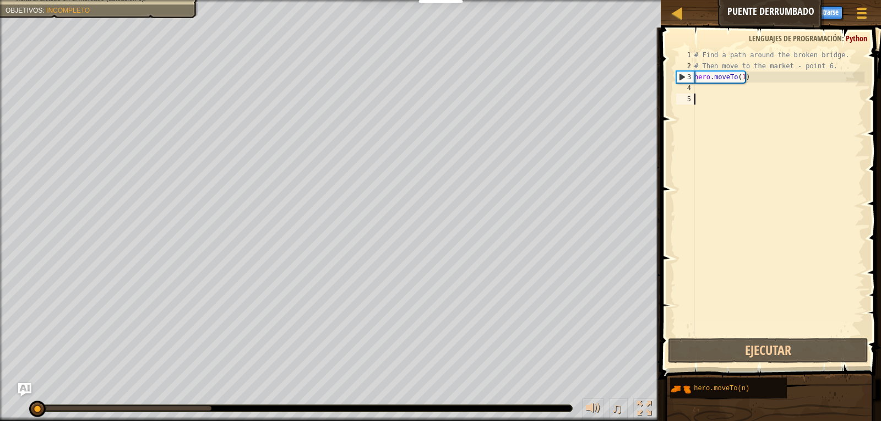
click at [694, 94] on div "5" at bounding box center [685, 99] width 18 height 11
drag, startPoint x: 694, startPoint y: 89, endPoint x: 706, endPoint y: 88, distance: 12.1
click at [695, 88] on div "# Find a path around the broken bridge. # Then move to the market - point 6. he…" at bounding box center [778, 204] width 172 height 308
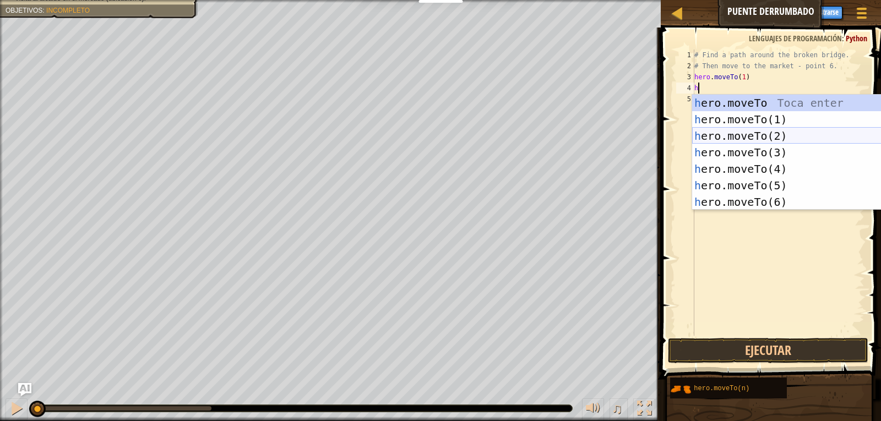
click at [758, 133] on div "h ero.moveTo Toca enter h ero.moveTo(1) Toca enter h ero.moveTo(2) Toca enter h…" at bounding box center [796, 169] width 208 height 149
type textarea "hero.moveTo(2)"
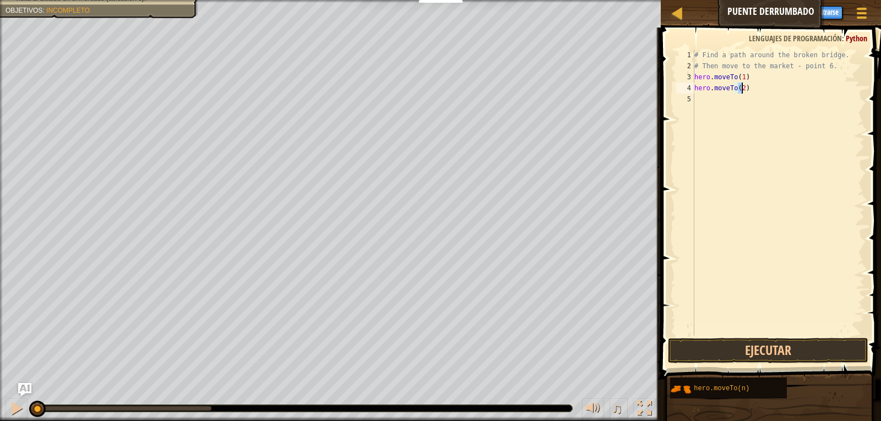
click at [733, 104] on div "# Find a path around the broken bridge. # Then move to the market - point 6. he…" at bounding box center [778, 204] width 172 height 308
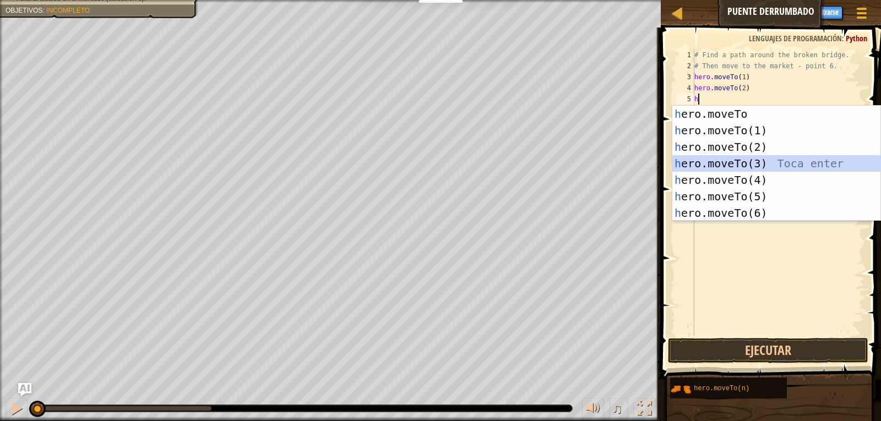
click at [740, 160] on div "h ero.moveTo Toca enter h ero.moveTo(1) Toca enter h ero.moveTo(2) Toca enter h…" at bounding box center [776, 180] width 208 height 149
type textarea "hero.moveTo(3)"
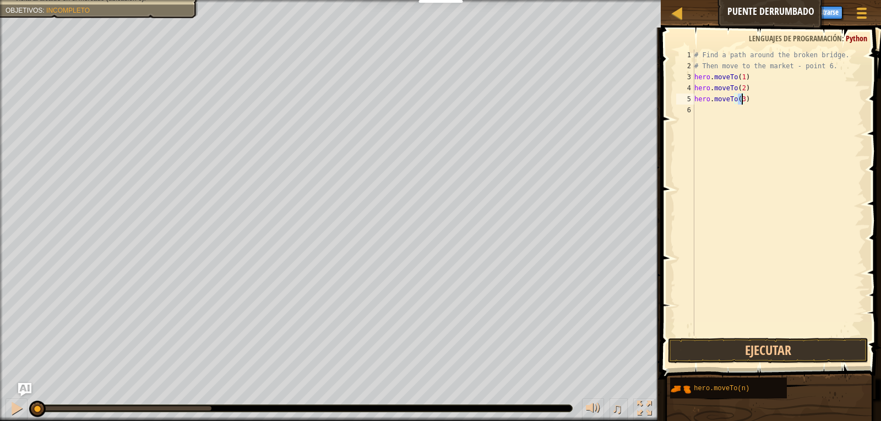
click at [732, 122] on div "# Find a path around the broken bridge. # Then move to the market - point 6. he…" at bounding box center [778, 204] width 172 height 308
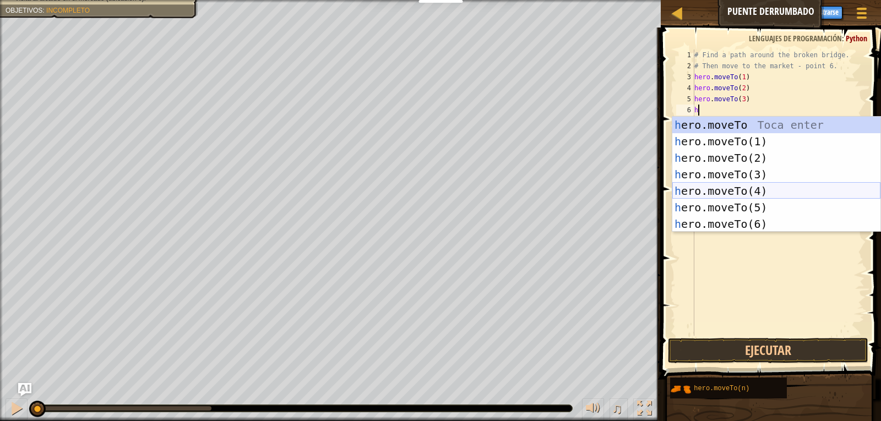
click at [753, 186] on div "h ero.moveTo Toca enter h ero.moveTo(1) Toca enter h ero.moveTo(2) Toca enter h…" at bounding box center [776, 191] width 208 height 149
type textarea "hero.moveTo(4)"
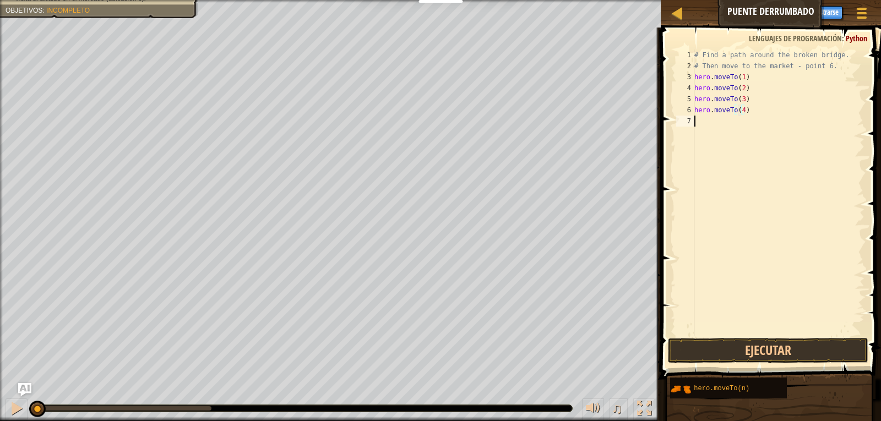
click at [733, 128] on div "# Find a path around the broken bridge. # Then move to the market - point 6. he…" at bounding box center [778, 204] width 172 height 308
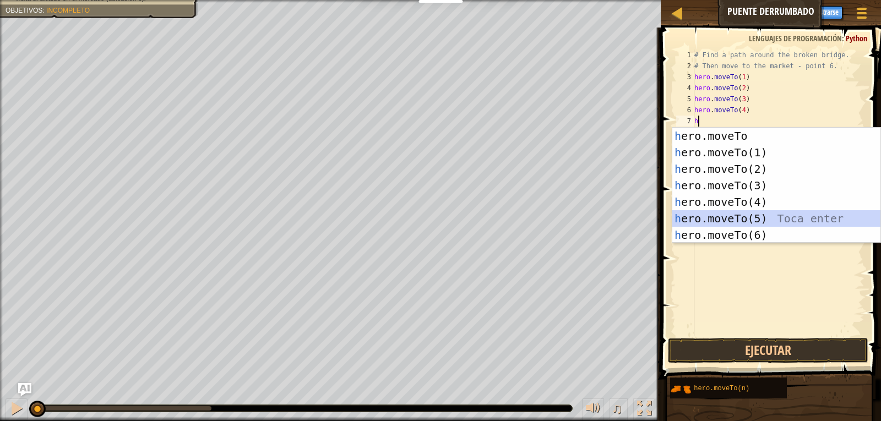
click at [757, 222] on div "h ero.moveTo Toca enter h ero.moveTo(1) Toca enter h ero.moveTo(2) Toca enter h…" at bounding box center [776, 202] width 208 height 149
type textarea "hero.moveTo(5)"
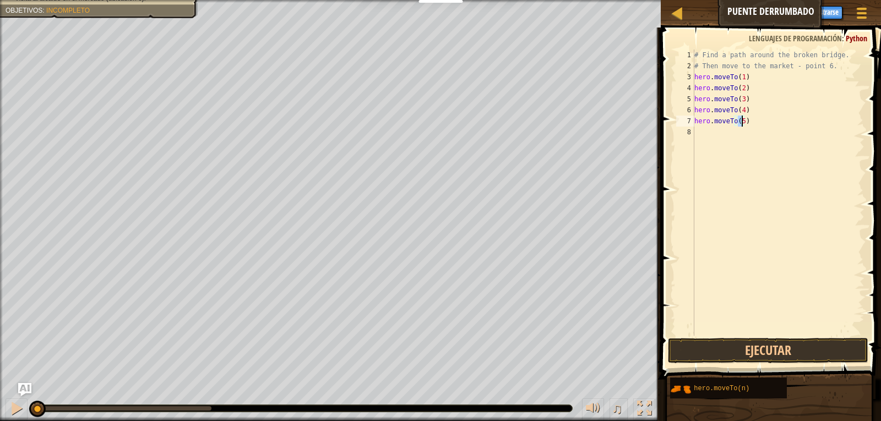
click at [701, 144] on div "# Find a path around the broken bridge. # Then move to the market - point 6. he…" at bounding box center [778, 204] width 172 height 308
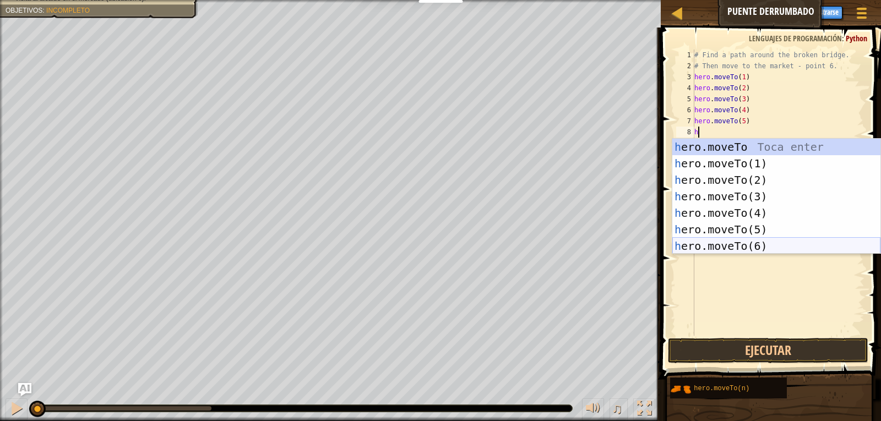
click at [764, 239] on div "h ero.moveTo Toca enter h ero.moveTo(1) Toca enter h ero.moveTo(2) Toca enter h…" at bounding box center [776, 213] width 208 height 149
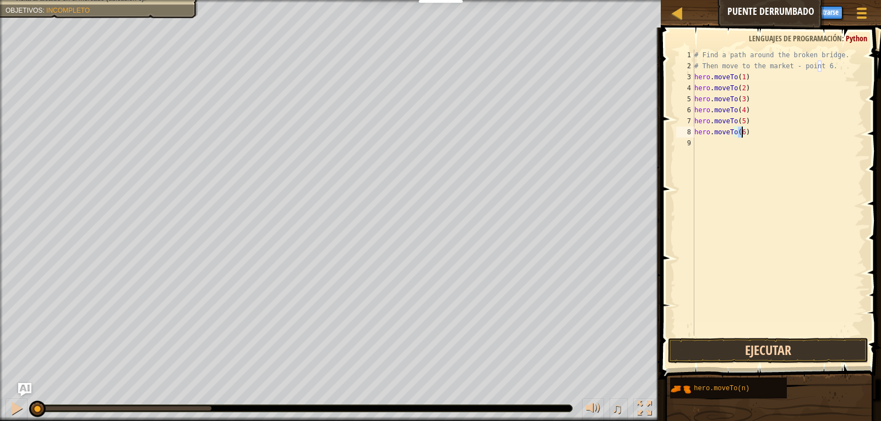
type textarea "hero.moveTo(6)"
click at [787, 346] on button "Ejecutar" at bounding box center [768, 350] width 201 height 25
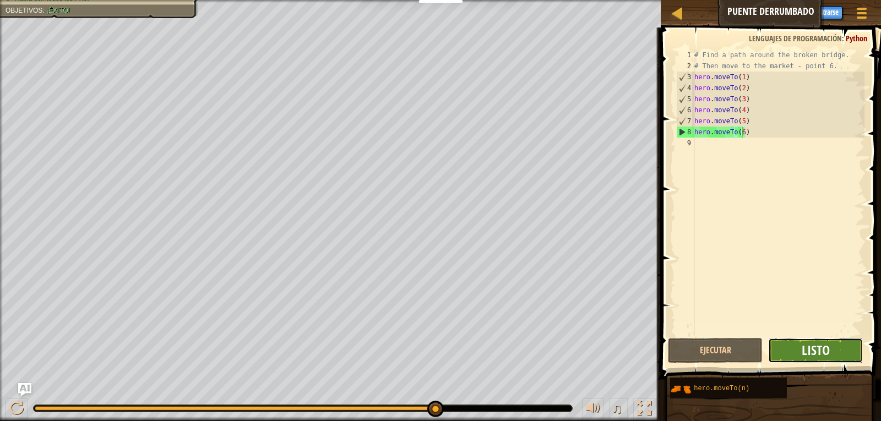
click at [809, 350] on span "Listo" at bounding box center [816, 350] width 28 height 18
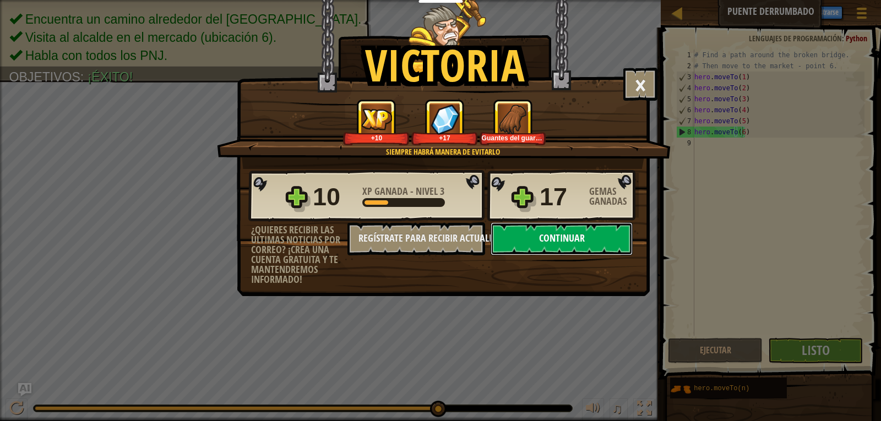
click at [577, 241] on button "Continuar" at bounding box center [561, 238] width 142 height 33
select select "es-419"
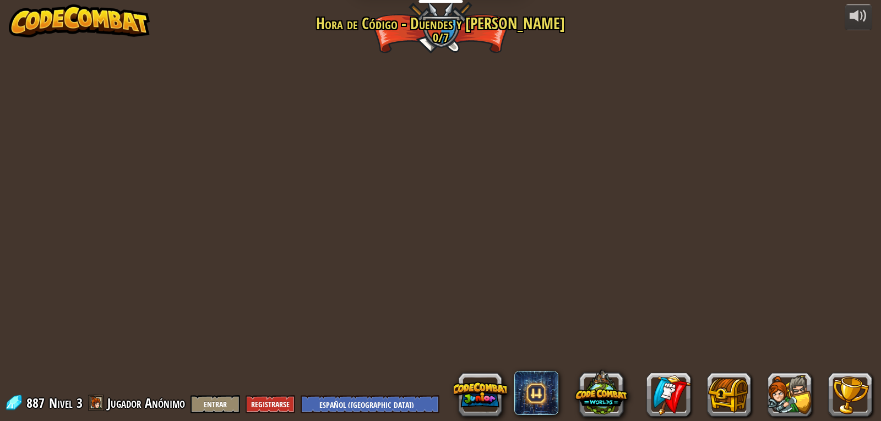
select select "es-419"
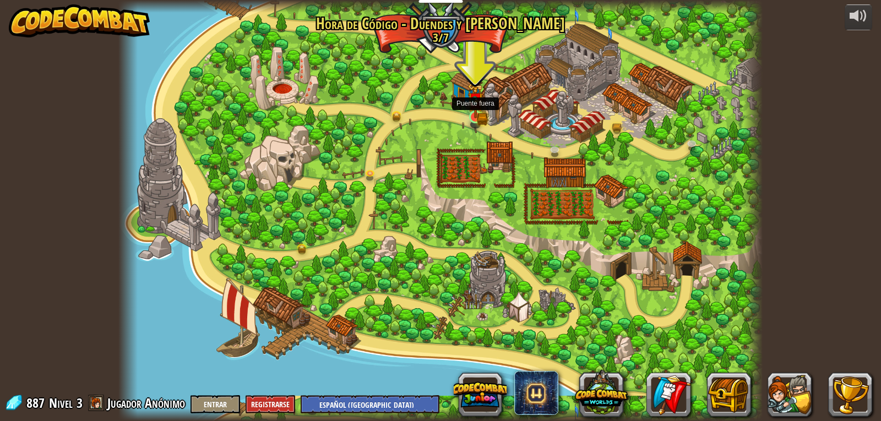
click at [476, 105] on img at bounding box center [475, 100] width 9 height 9
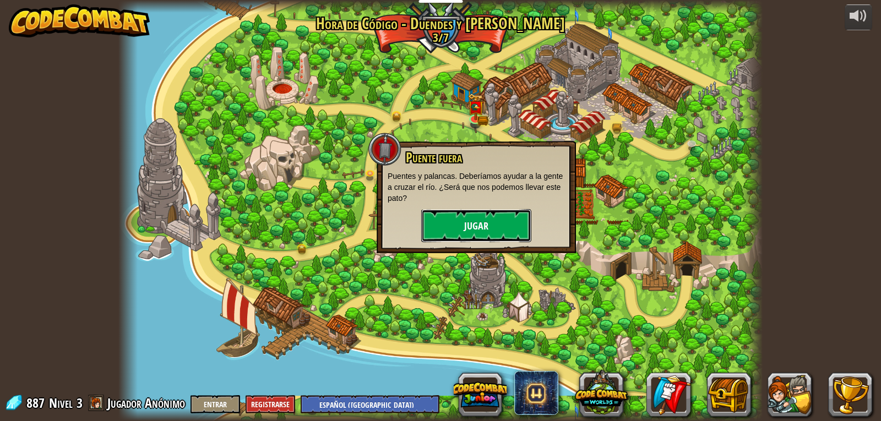
click at [483, 238] on button "Jugar" at bounding box center [476, 225] width 110 height 33
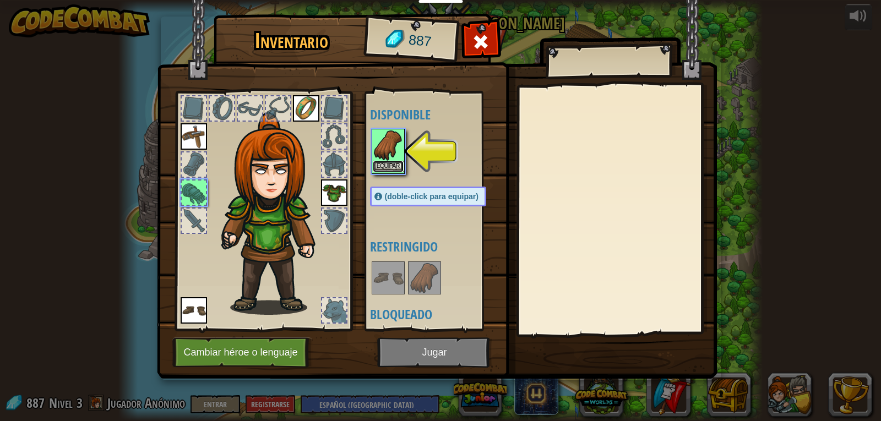
click at [385, 165] on button "Equipar" at bounding box center [388, 167] width 31 height 12
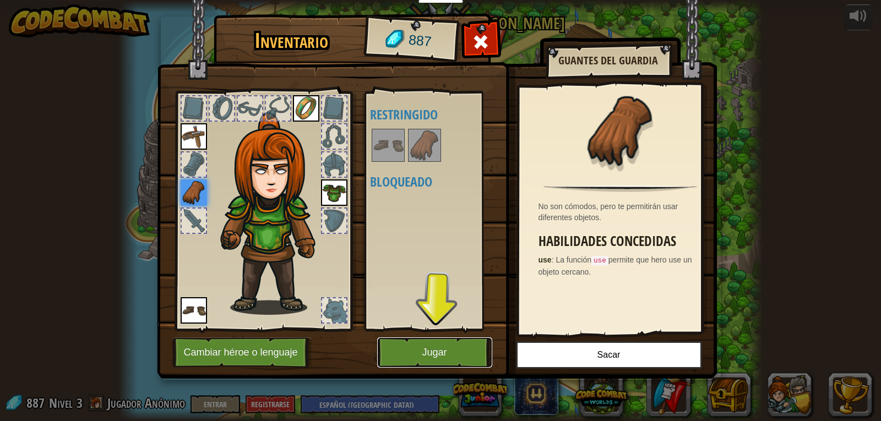
click at [423, 362] on button "Jugar" at bounding box center [434, 352] width 115 height 30
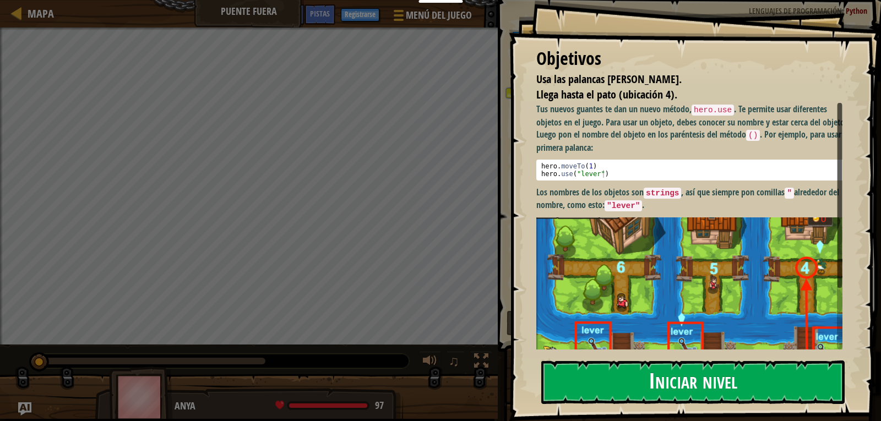
click at [635, 383] on button "Iniciar nivel" at bounding box center [692, 382] width 303 height 43
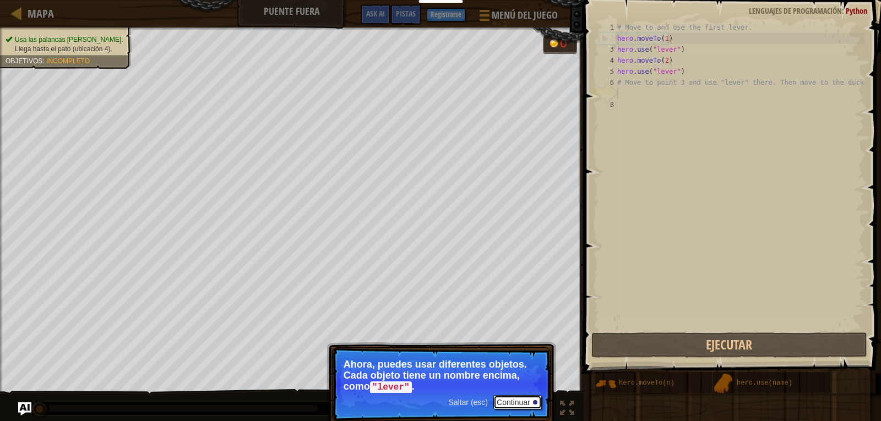
click at [527, 396] on button "Continuar" at bounding box center [517, 402] width 48 height 14
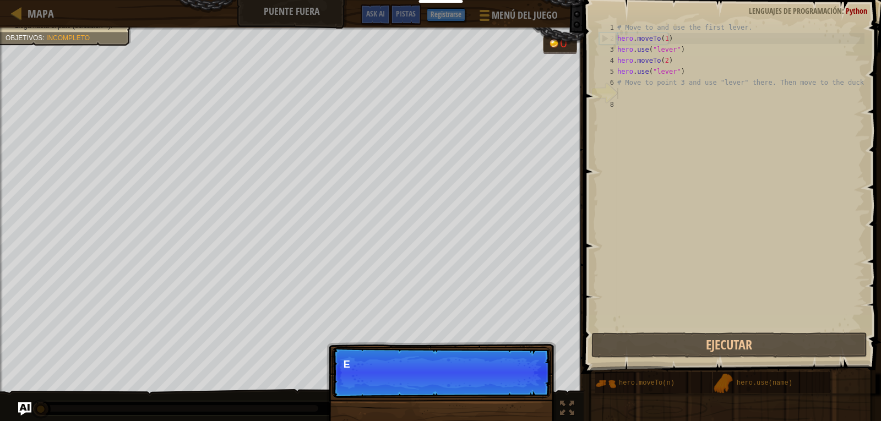
scroll to position [5, 0]
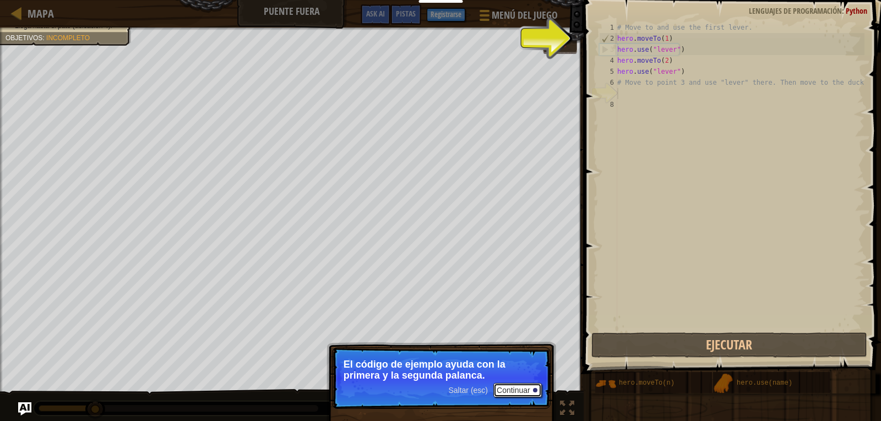
click at [531, 388] on button "Continuar" at bounding box center [517, 390] width 48 height 14
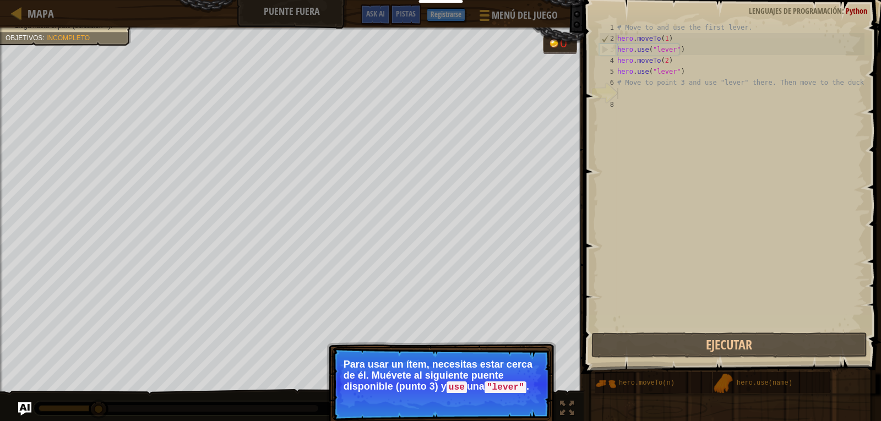
click at [521, 399] on button "Continuar" at bounding box center [517, 402] width 48 height 14
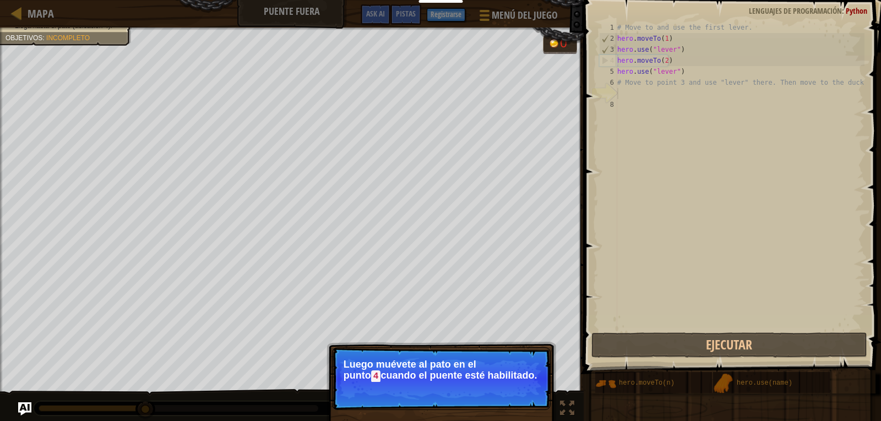
click at [519, 392] on button "Continuar" at bounding box center [517, 391] width 48 height 14
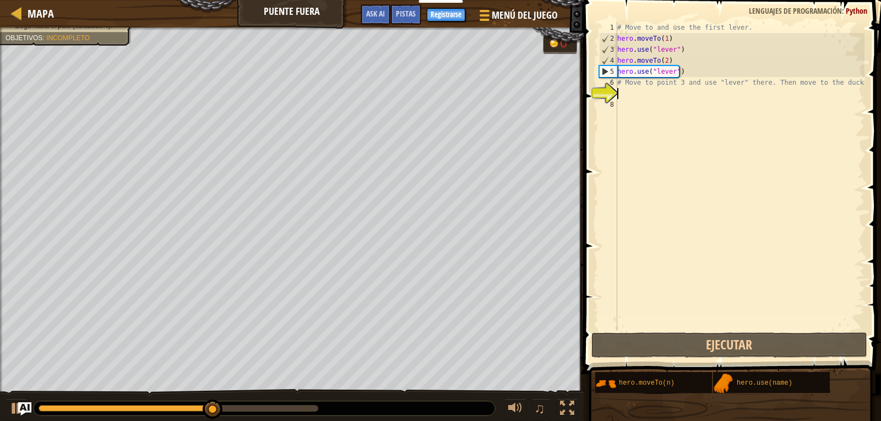
click at [656, 94] on div "# Move to and use the first lever. hero . moveTo ( 1 ) hero . use ( "lever" ) h…" at bounding box center [739, 187] width 249 height 330
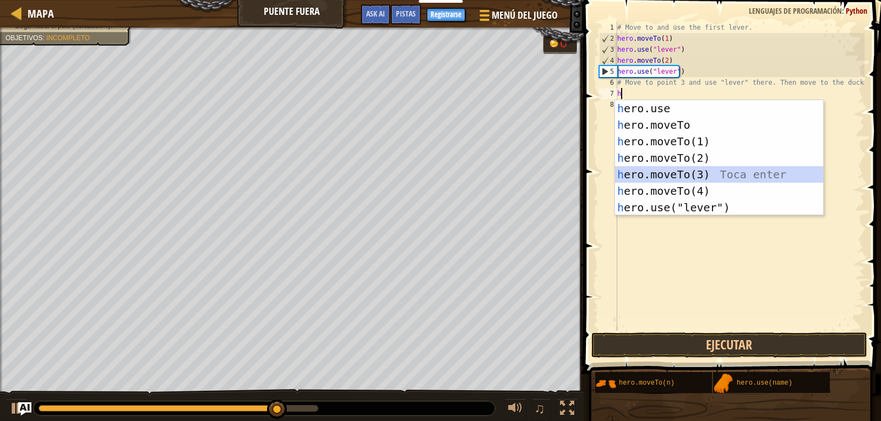
click at [689, 176] on div "h ero.use Toca enter h ero.moveTo Toca enter h ero.moveTo(1) Toca enter h ero.m…" at bounding box center [719, 174] width 208 height 149
type textarea "hero.moveTo(3)"
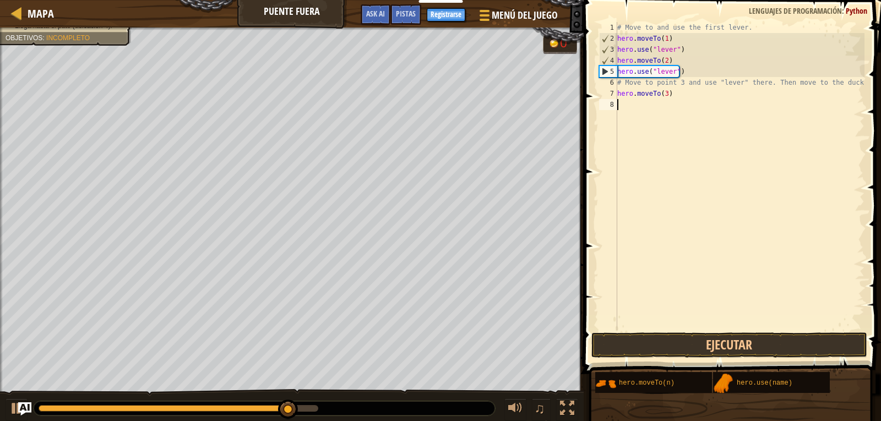
click at [679, 121] on div "# Move to and use the first lever. hero . moveTo ( 1 ) hero . use ( "lever" ) h…" at bounding box center [739, 187] width 249 height 330
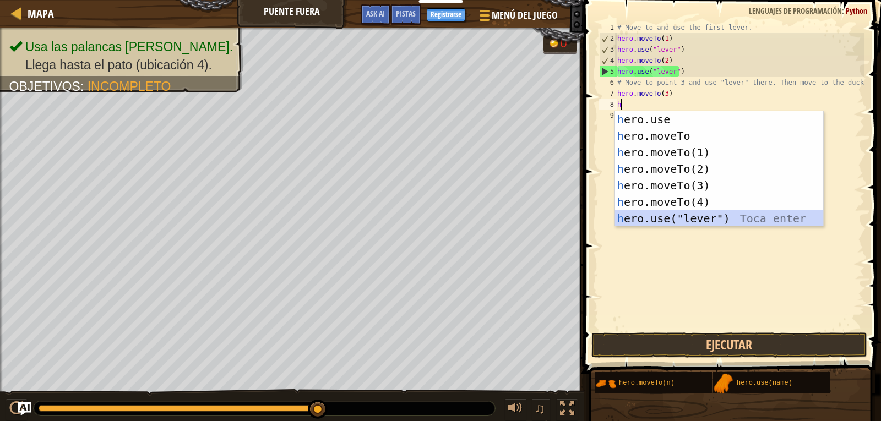
drag, startPoint x: 711, startPoint y: 216, endPoint x: 738, endPoint y: 229, distance: 29.8
click at [711, 208] on div "h ero.use Toca enter h ero.moveTo Toca enter h ero.moveTo(1) Toca enter h ero.m…" at bounding box center [719, 185] width 208 height 149
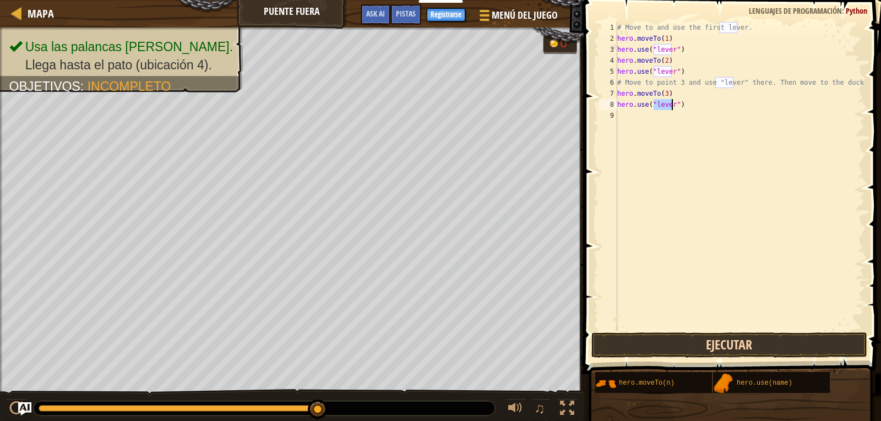
type textarea "hero.use("lever")"
click at [745, 345] on button "Ejecutar" at bounding box center [729, 344] width 276 height 25
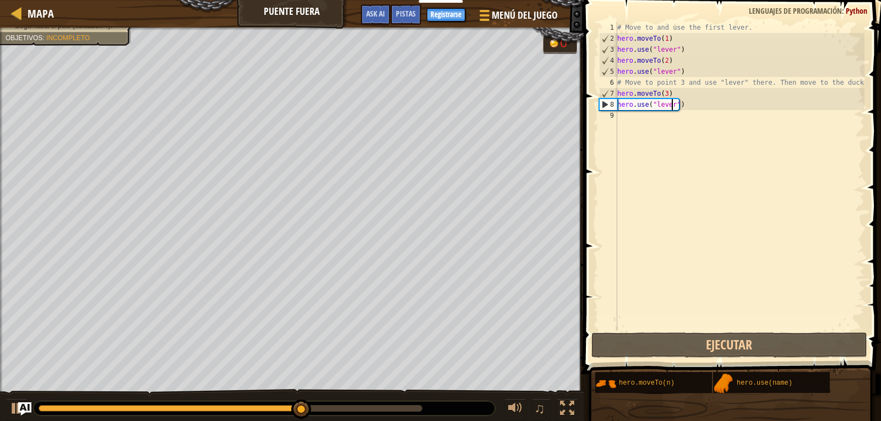
click at [620, 126] on div "# Move to and use the first lever. hero . moveTo ( 1 ) hero . use ( "lever" ) h…" at bounding box center [739, 187] width 249 height 330
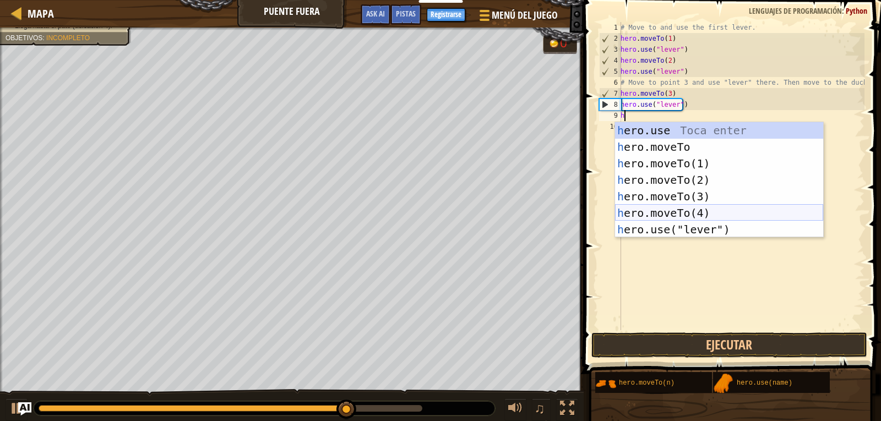
click at [707, 210] on div "h ero.use Toca enter h ero.moveTo Toca enter h ero.moveTo(1) Toca enter h ero.m…" at bounding box center [719, 196] width 208 height 149
type textarea "hero.moveTo(4)"
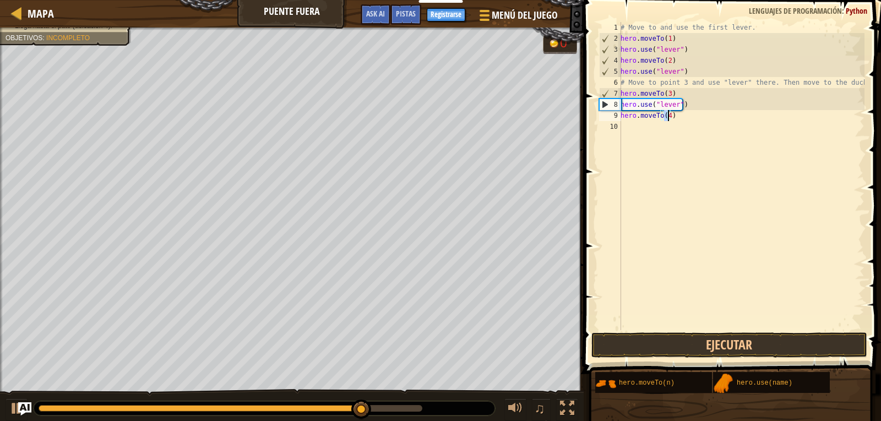
click at [635, 128] on div "# Move to and use the first lever. hero . moveTo ( 1 ) hero . use ( "lever" ) h…" at bounding box center [741, 187] width 246 height 330
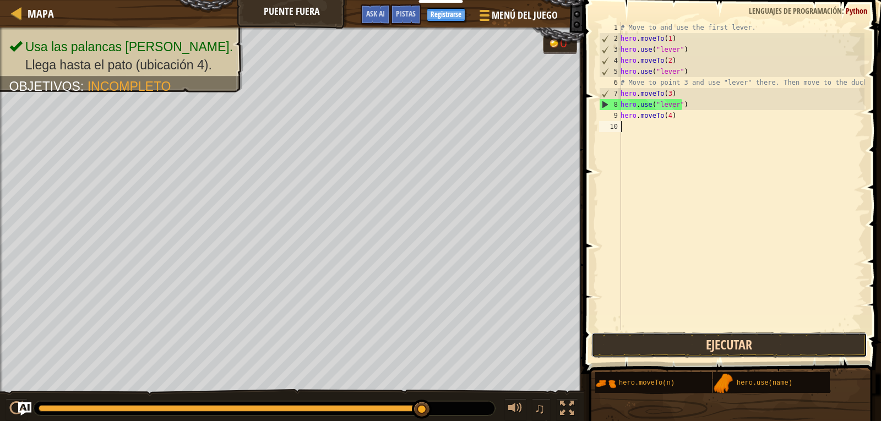
click at [728, 341] on button "Ejecutar" at bounding box center [729, 344] width 276 height 25
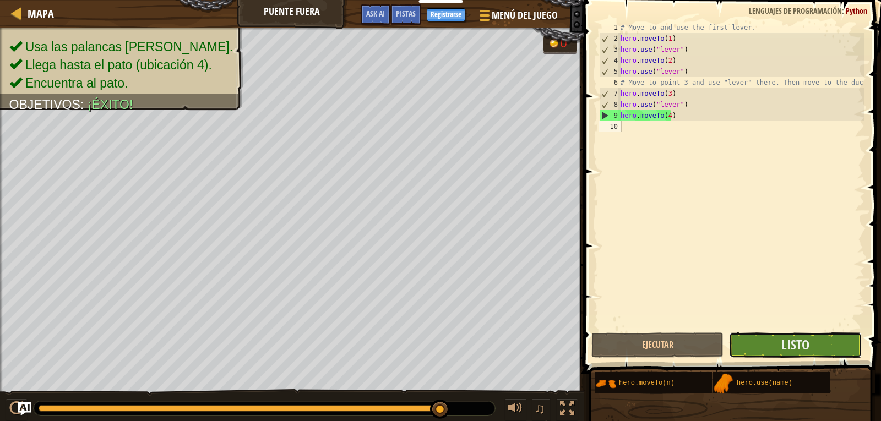
click at [779, 344] on button "Listo" at bounding box center [795, 344] width 132 height 25
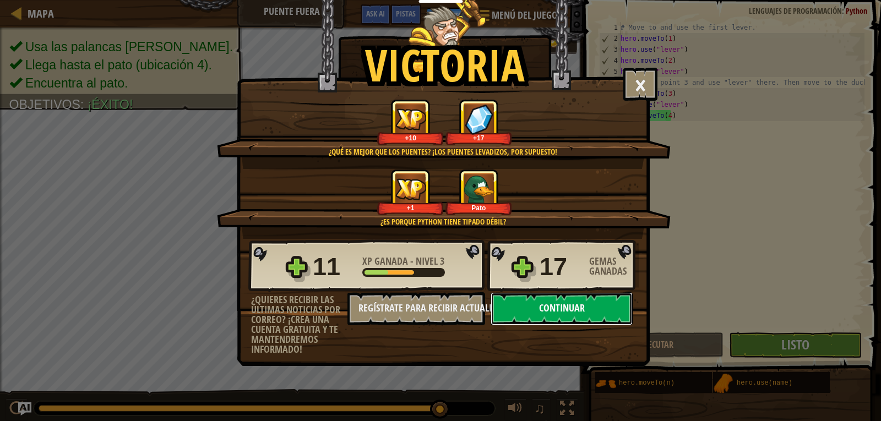
click at [576, 312] on button "Continuar" at bounding box center [561, 308] width 142 height 33
select select "es-419"
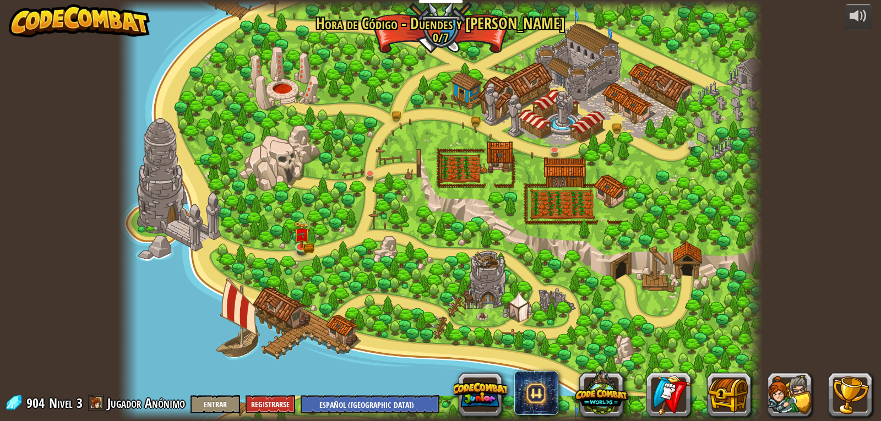
select select "es-419"
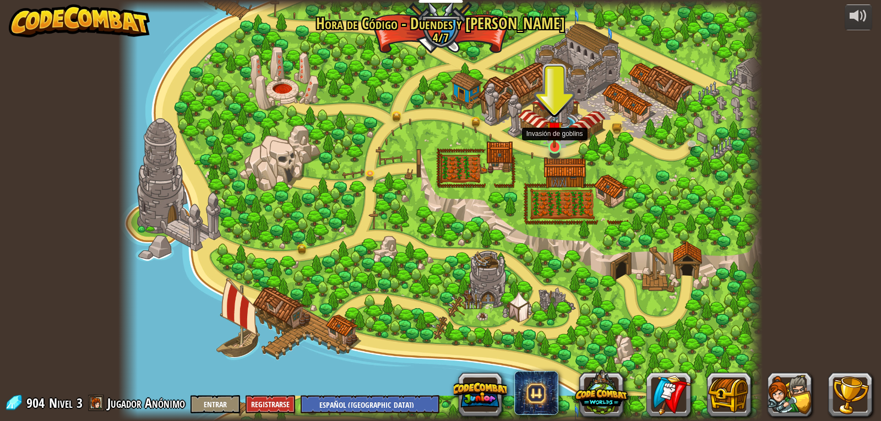
click at [555, 147] on img at bounding box center [554, 129] width 17 height 37
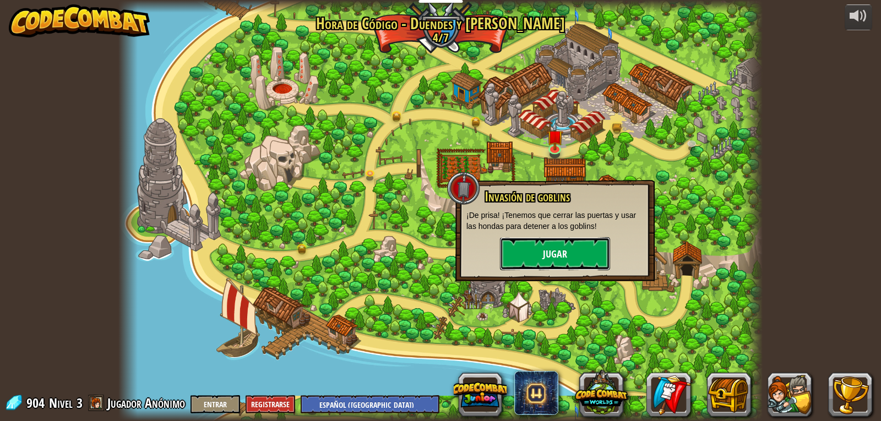
click at [556, 261] on button "Jugar" at bounding box center [555, 253] width 110 height 33
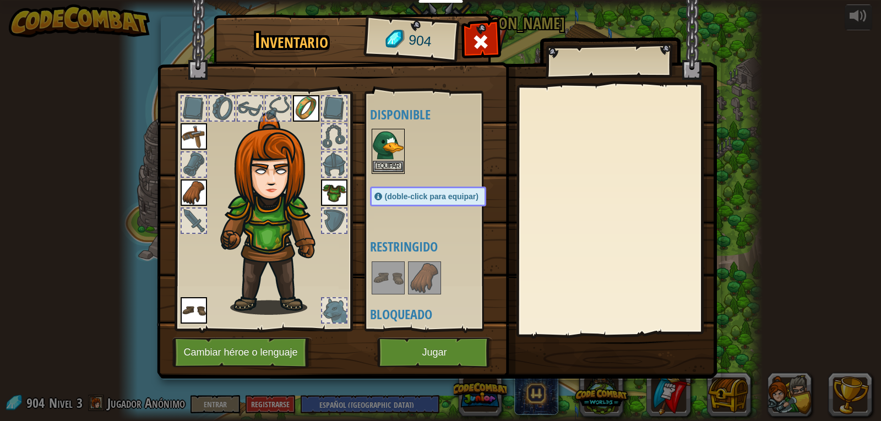
click at [389, 144] on img at bounding box center [388, 145] width 31 height 31
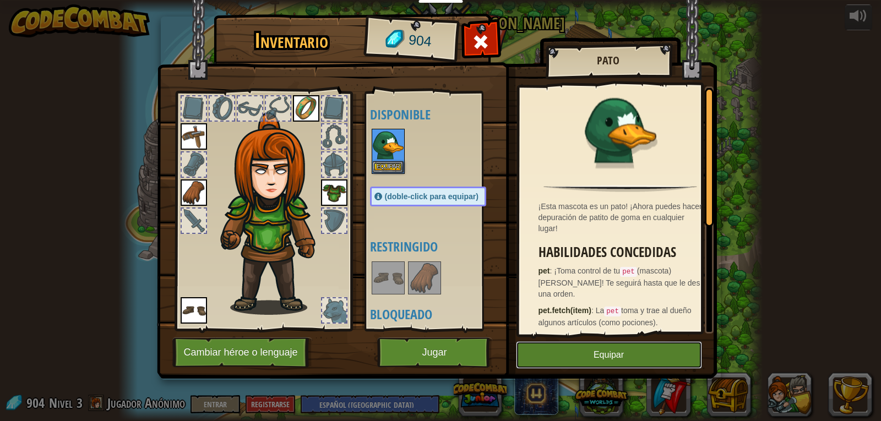
click at [631, 352] on button "Equipar" at bounding box center [609, 355] width 186 height 28
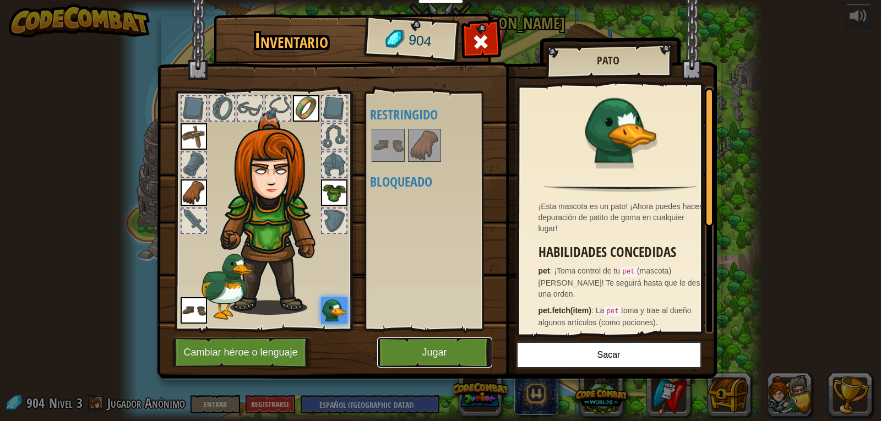
click at [410, 349] on button "Jugar" at bounding box center [434, 352] width 115 height 30
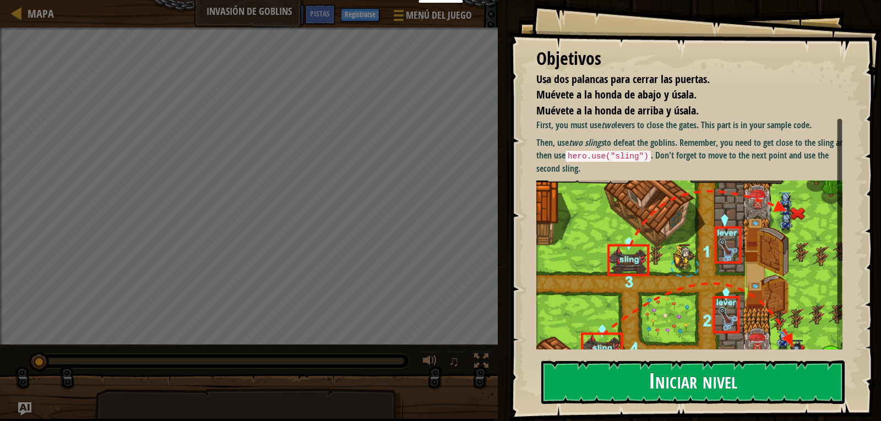
click at [799, 388] on button "Iniciar nivel" at bounding box center [692, 382] width 303 height 43
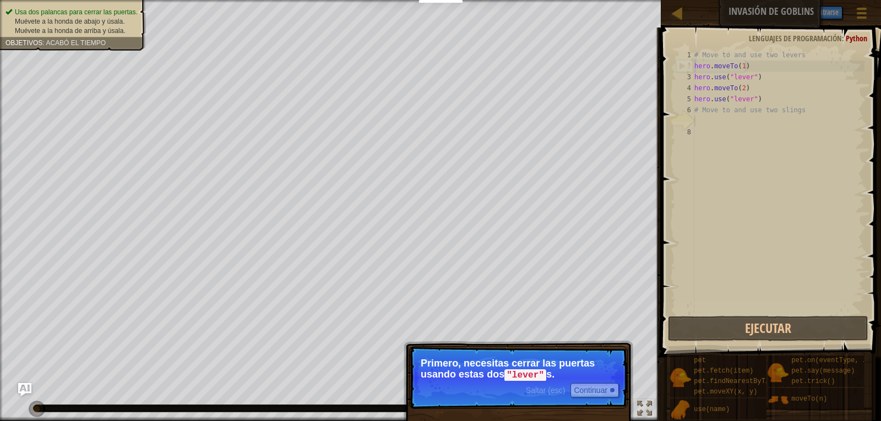
click at [562, 363] on p "Primero, necesitas cerrar las puertas usando estas dos "lever" s." at bounding box center [518, 369] width 195 height 23
click at [591, 386] on button "Continuar" at bounding box center [594, 390] width 48 height 14
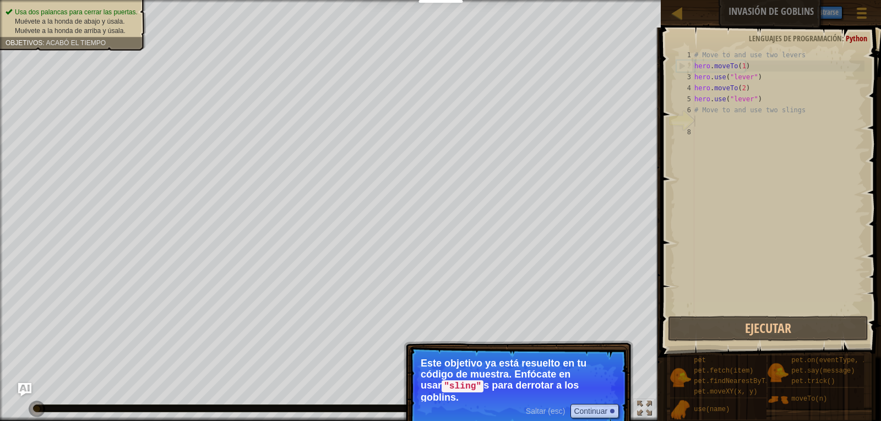
click at [596, 384] on p "Este objetivo ya está resuelto en tu código de muestra. Enfócate en usar "sling…" at bounding box center [518, 380] width 195 height 44
click at [597, 404] on button "Continuar" at bounding box center [594, 411] width 48 height 14
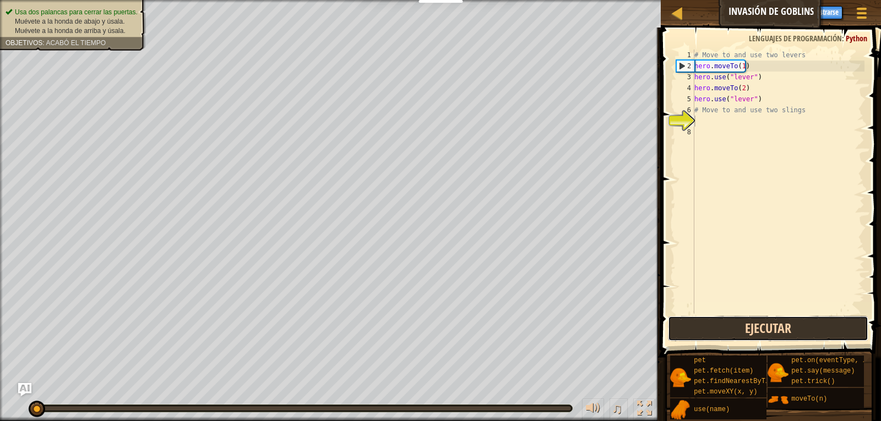
click at [814, 332] on button "Ejecutar" at bounding box center [768, 328] width 201 height 25
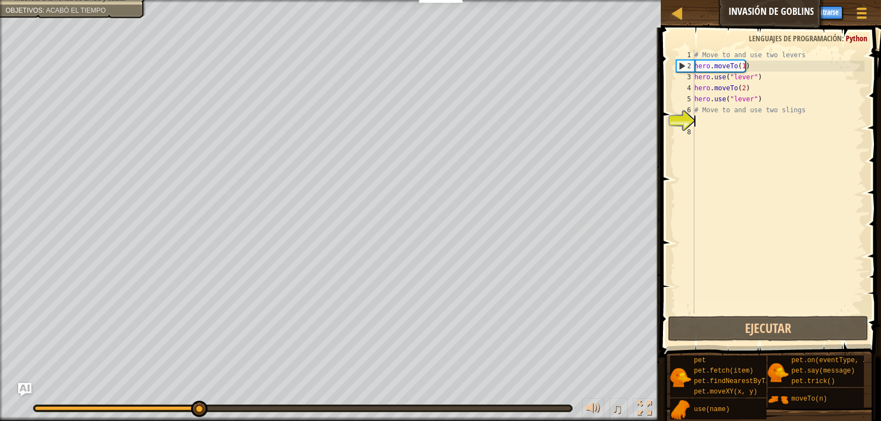
click at [699, 121] on div "# Move to and use two levers hero . moveTo ( 1 ) hero . use ( "lever" ) hero . …" at bounding box center [778, 193] width 172 height 286
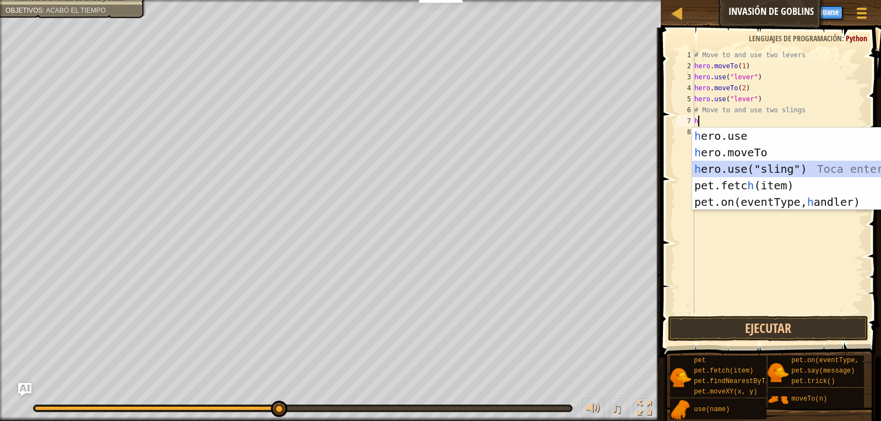
click at [757, 169] on div "h ero.use Toca enter h ero.moveTo Toca enter h ero.use("sling") Toca enter pet.…" at bounding box center [796, 186] width 208 height 116
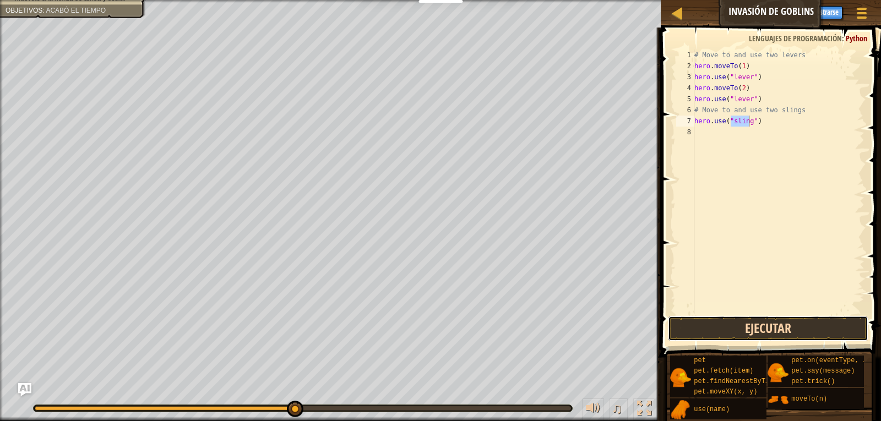
click at [810, 331] on button "Ejecutar" at bounding box center [768, 328] width 201 height 25
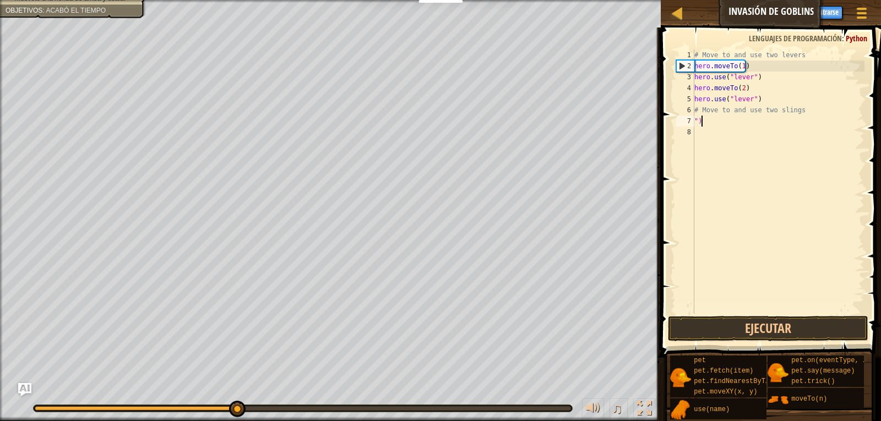
click at [713, 122] on div "# Move to and use two levers hero . moveTo ( 1 ) hero . use ( "lever" ) hero . …" at bounding box center [778, 193] width 172 height 286
type textarea """
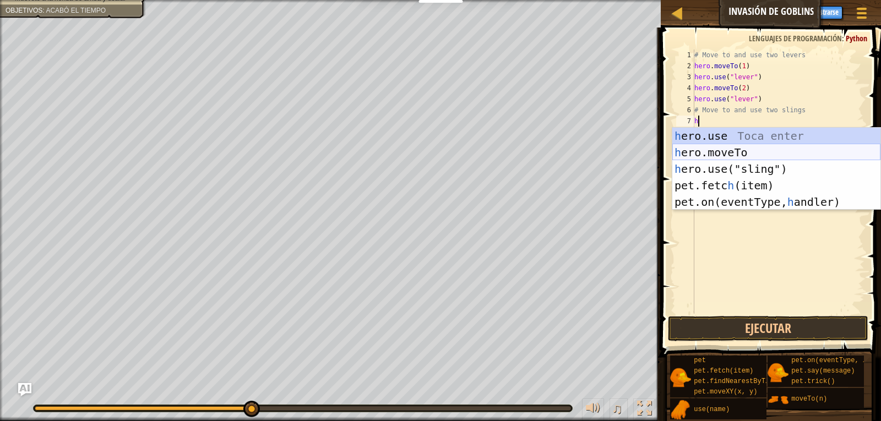
click at [742, 152] on div "h ero.use Toca enter h ero.moveTo Toca enter h ero.use("sling") Toca enter pet.…" at bounding box center [776, 186] width 208 height 116
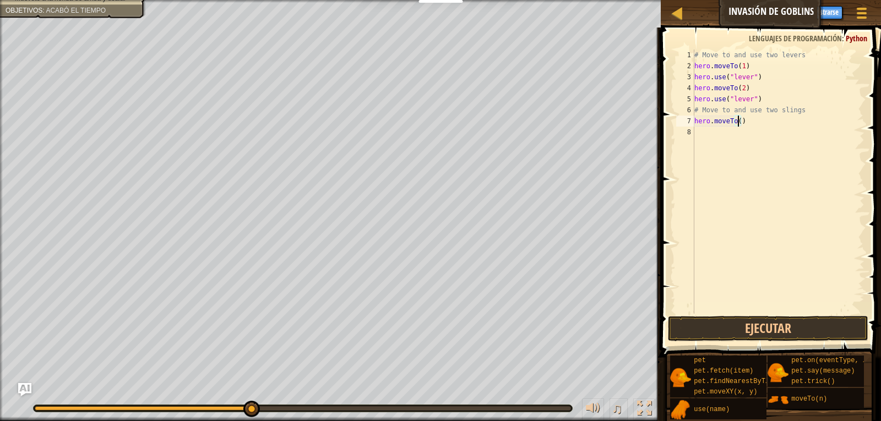
type textarea "hero.moveTo(4)"
drag, startPoint x: 731, startPoint y: 135, endPoint x: 730, endPoint y: 140, distance: 5.5
click at [731, 140] on div "# Move to and use two levers hero . moveTo ( 1 ) hero . use ( "lever" ) hero . …" at bounding box center [778, 193] width 172 height 286
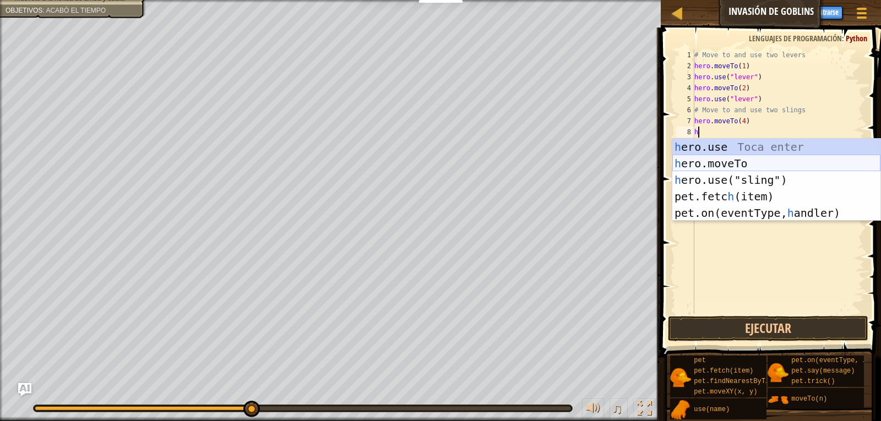
click at [748, 162] on div "h ero.use Toca enter h ero.moveTo Toca enter h ero.use("sling") Toca enter pet.…" at bounding box center [776, 197] width 208 height 116
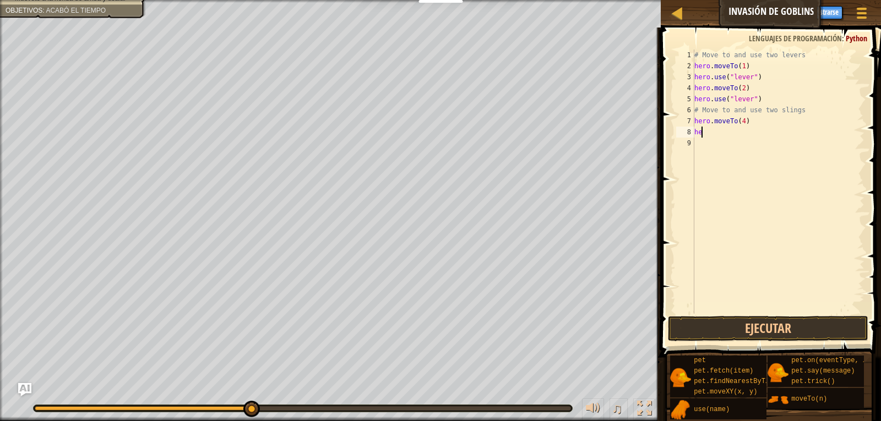
type textarea "h"
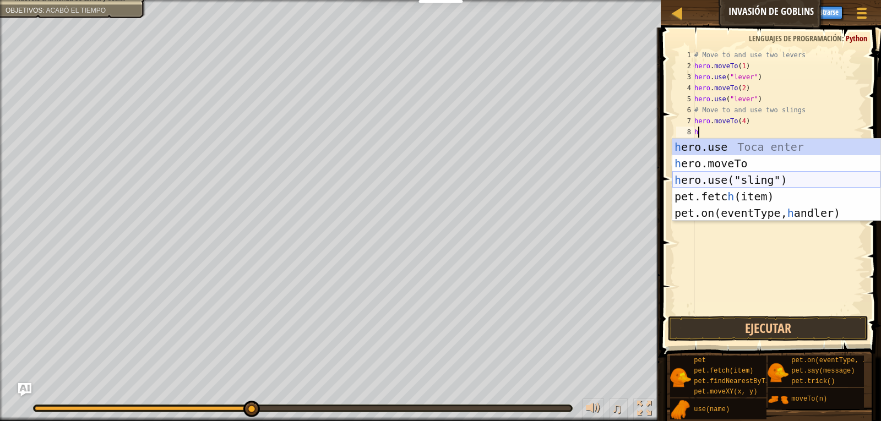
click at [773, 181] on div "h ero.use Toca enter h ero.moveTo Toca enter h ero.use("sling") Toca enter pet.…" at bounding box center [776, 197] width 208 height 116
type textarea "hero.use("sling")"
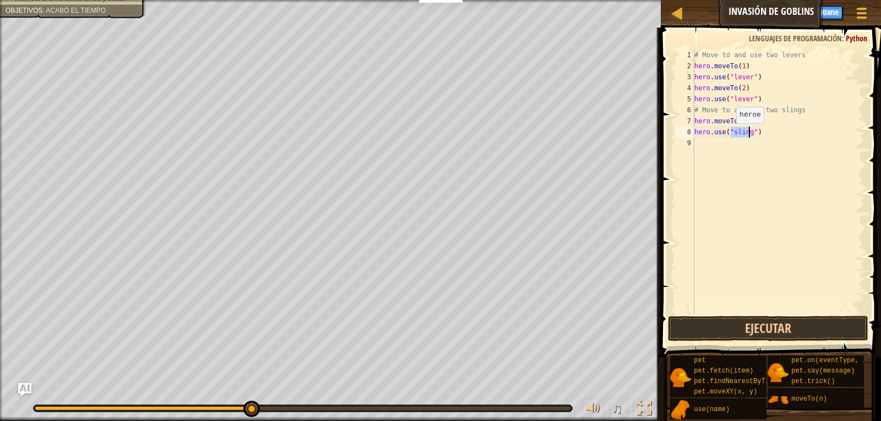
click at [726, 130] on div "# Move to and use two levers hero . moveTo ( 1 ) hero . use ( "lever" ) hero . …" at bounding box center [778, 193] width 172 height 286
click at [708, 150] on div "# Move to and use two levers hero . moveTo ( 1 ) hero . use ( "lever" ) hero . …" at bounding box center [778, 193] width 172 height 286
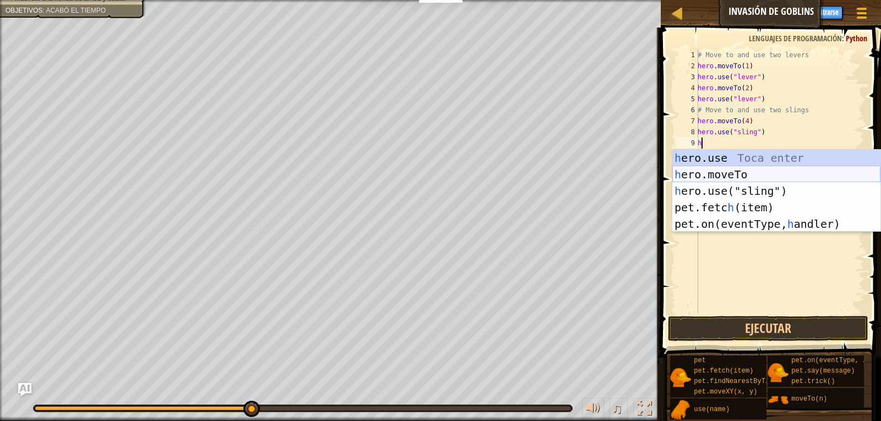
click at [765, 173] on div "h ero.use Toca enter h ero.moveTo Toca enter h ero.use("sling") Toca enter pet.…" at bounding box center [776, 208] width 208 height 116
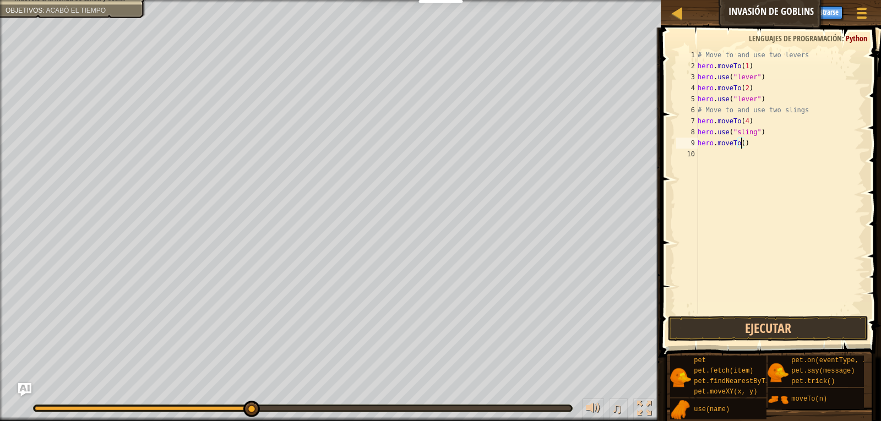
type textarea "hero.moveTo(3)"
click at [711, 157] on div "# Move to and use two levers hero . moveTo ( 1 ) hero . use ( "lever" ) hero . …" at bounding box center [779, 193] width 169 height 286
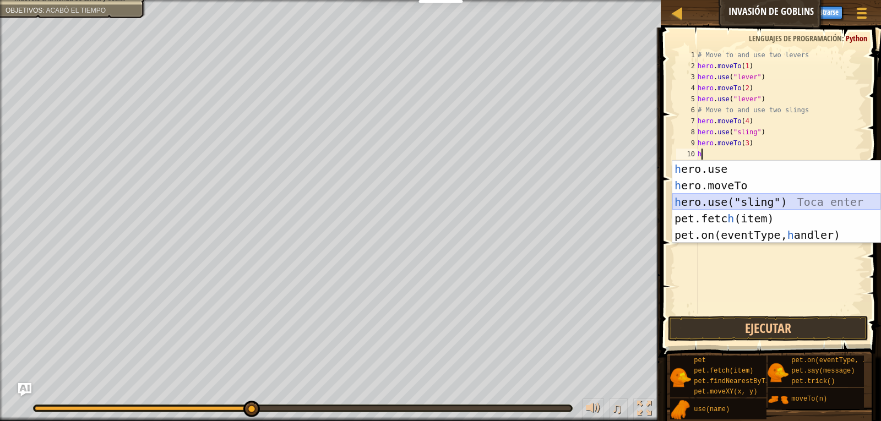
click at [779, 205] on div "h ero.use Toca enter h ero.moveTo Toca enter h ero.use("sling") Toca enter pet.…" at bounding box center [776, 219] width 208 height 116
type textarea "hero.use("sling")"
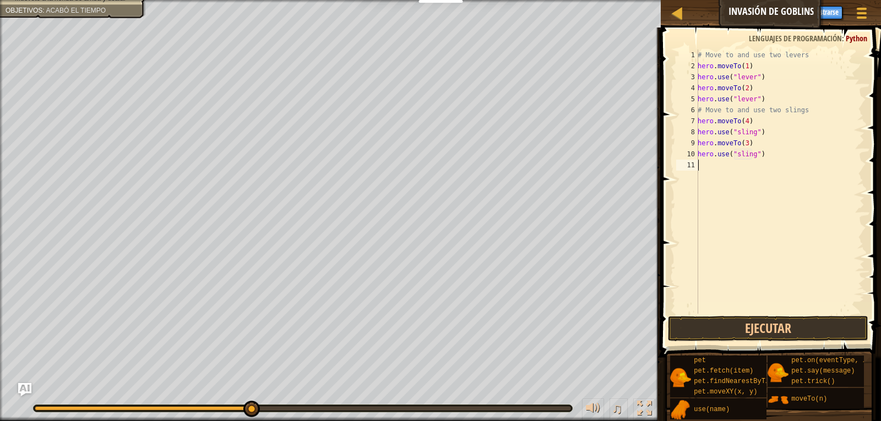
click at [815, 310] on div "# Move to and use two levers hero . moveTo ( 1 ) hero . use ( "lever" ) hero . …" at bounding box center [779, 193] width 169 height 286
click at [815, 328] on button "Ejecutar" at bounding box center [768, 328] width 201 height 25
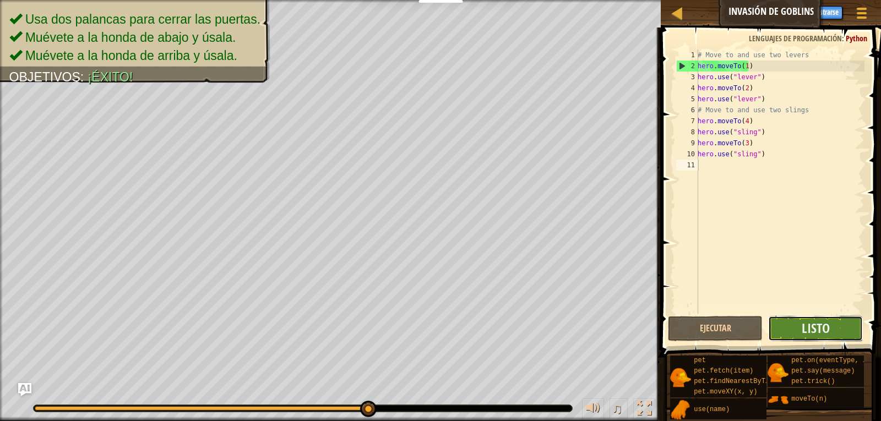
click at [857, 323] on button "Listo" at bounding box center [815, 328] width 95 height 25
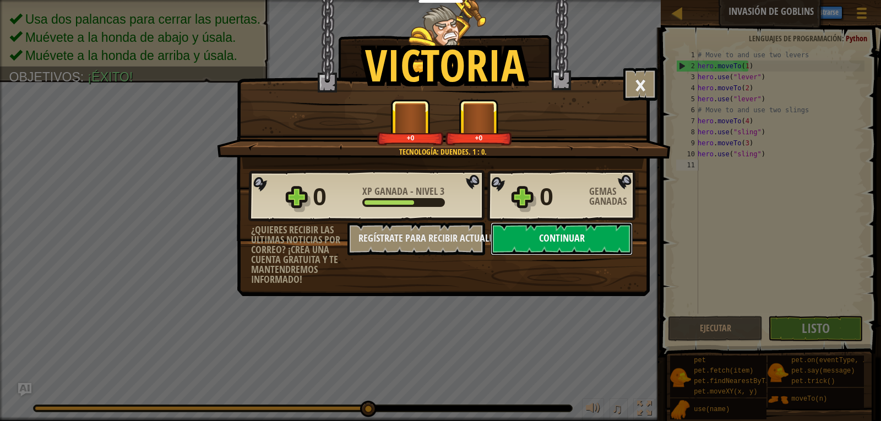
click at [591, 248] on button "Continuar" at bounding box center [561, 238] width 142 height 33
select select "es-419"
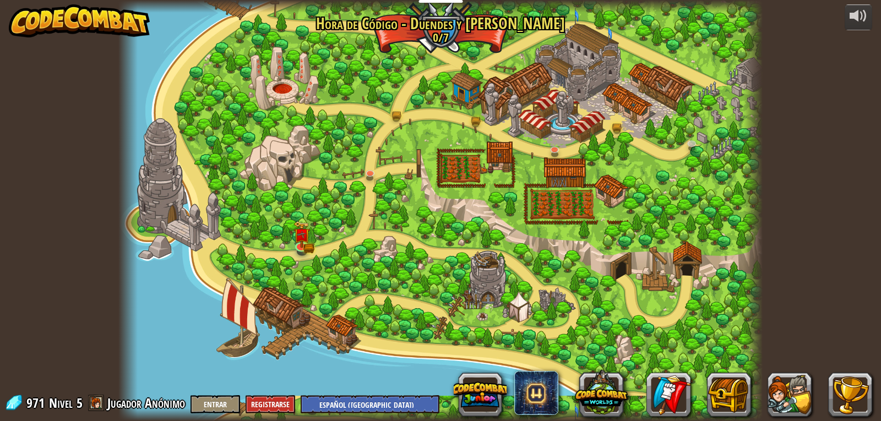
select select "es-419"
